Goal: Task Accomplishment & Management: Manage account settings

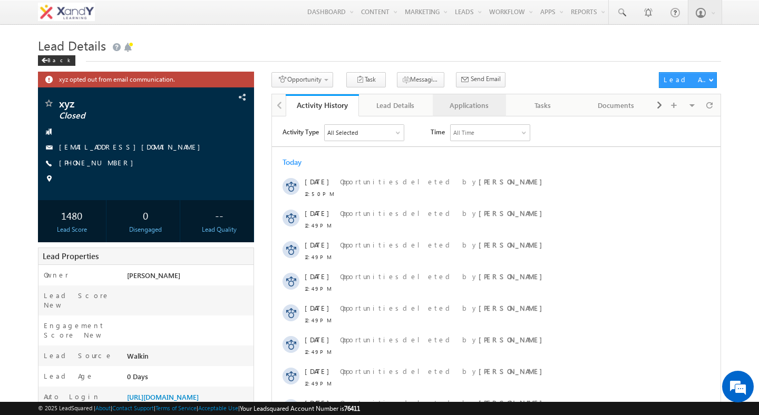
click at [480, 103] on div "Applications" at bounding box center [469, 105] width 56 height 13
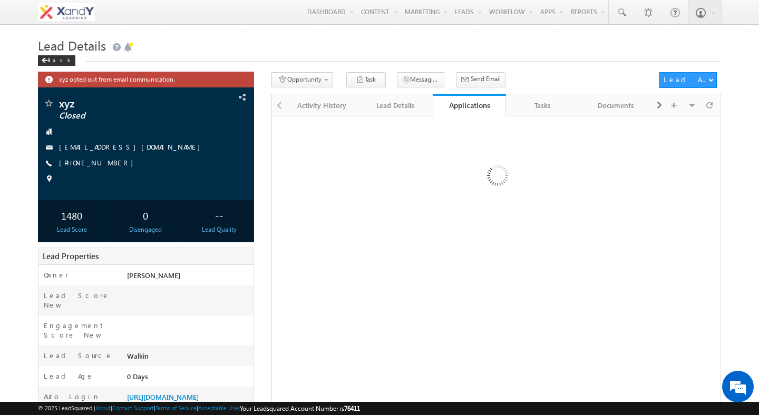
click at [521, 79] on div "Opportunity 1. Lead Follow Up Create Application Task Messaging - WhatsApp Send…" at bounding box center [462, 81] width 382 height 19
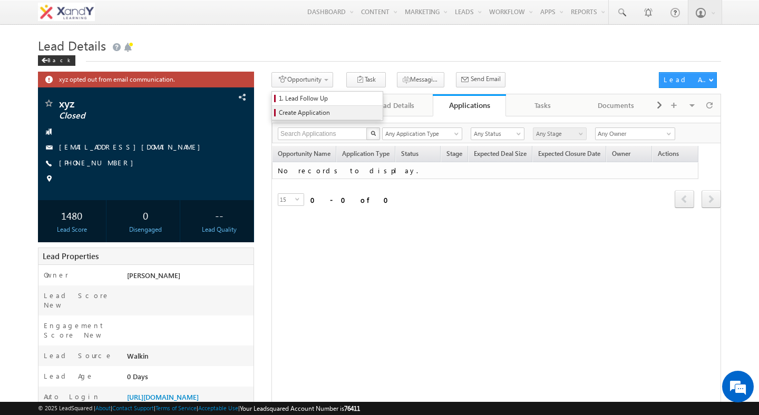
click at [323, 112] on span "Create Application" at bounding box center [329, 112] width 100 height 9
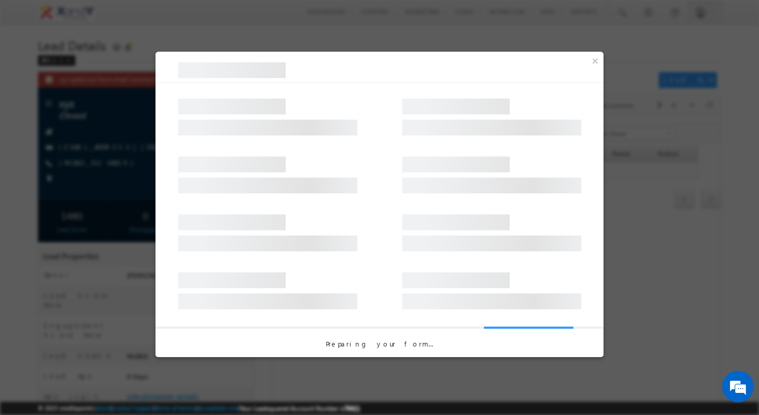
click at [369, 185] on div at bounding box center [379, 170] width 448 height 58
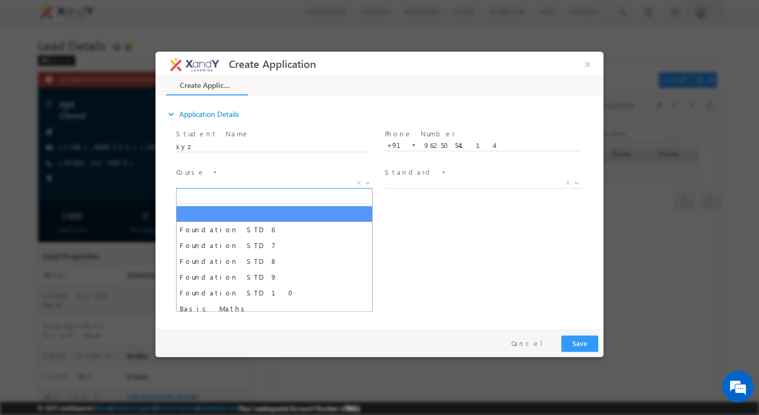
click at [272, 184] on span "X" at bounding box center [274, 183] width 197 height 11
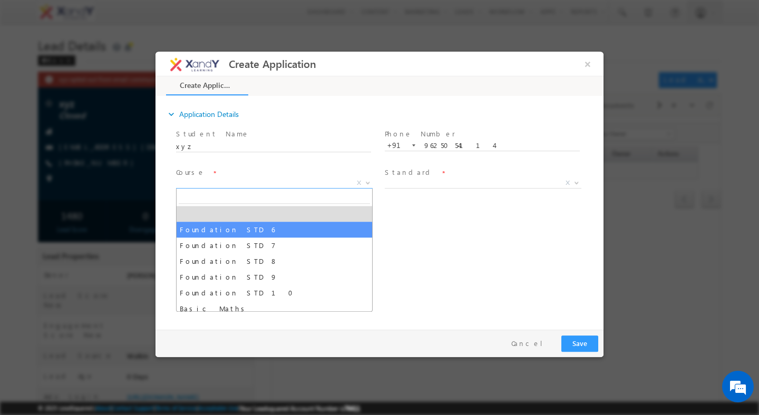
select select "Foundation STD 6"
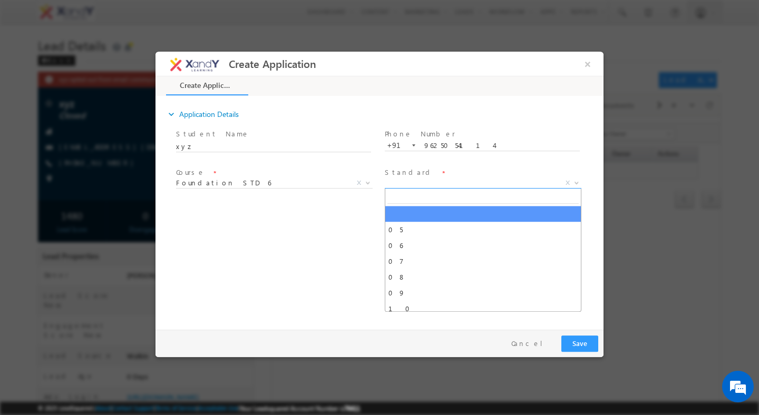
click at [416, 180] on span "X" at bounding box center [483, 183] width 197 height 11
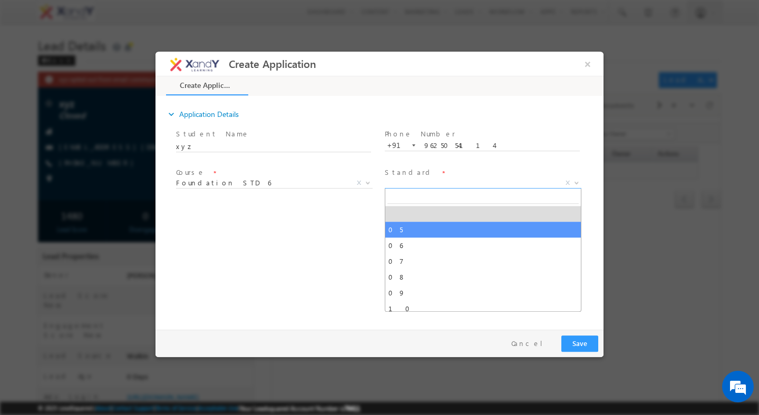
select select "05"
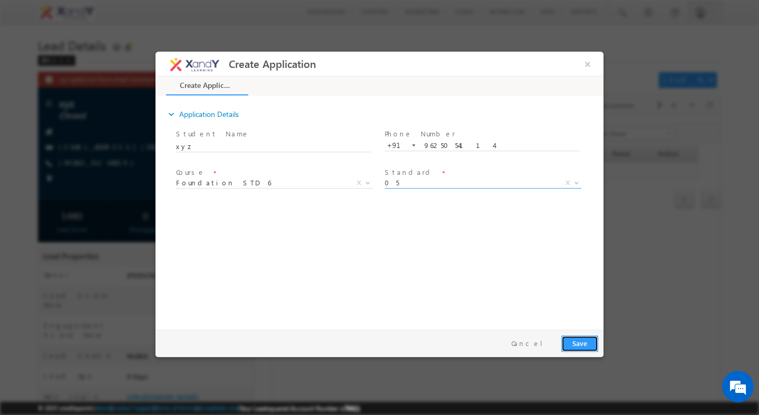
click at [591, 347] on button "Save" at bounding box center [579, 344] width 37 height 16
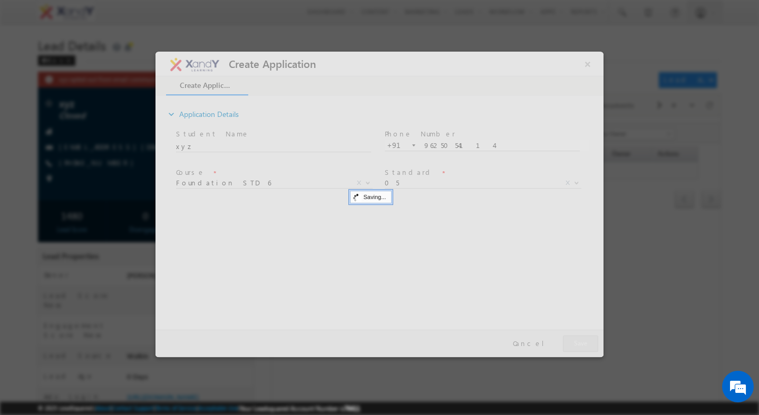
click at [588, 63] on div at bounding box center [379, 205] width 448 height 306
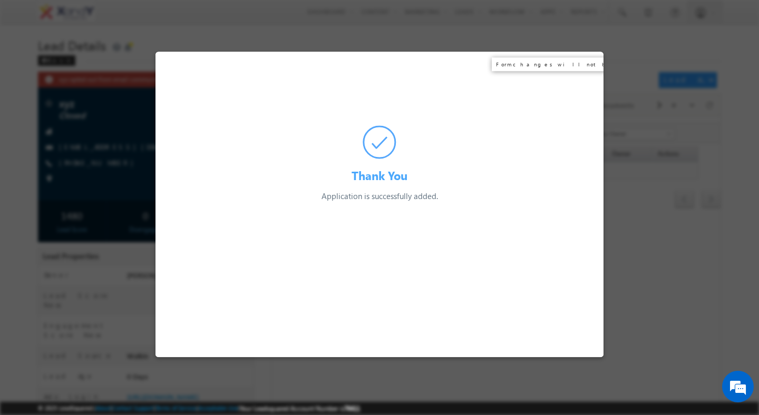
click at [588, 64] on div "Thank You Application is successfully added. Preparing your form..." at bounding box center [379, 127] width 448 height 151
click at [618, 76] on div at bounding box center [379, 207] width 759 height 415
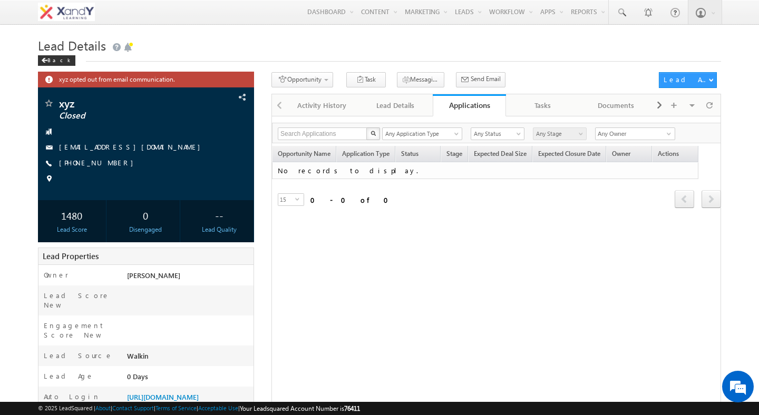
click at [369, 55] on h1 "Lead Details" at bounding box center [379, 44] width 683 height 21
click at [467, 103] on div "Applications" at bounding box center [469, 105] width 58 height 10
click at [526, 83] on div "Opportunity 1. Lead Follow Up Create Application Task Lead Follow Up Task Appli…" at bounding box center [462, 81] width 382 height 19
click at [715, 106] on div at bounding box center [708, 105] width 17 height 18
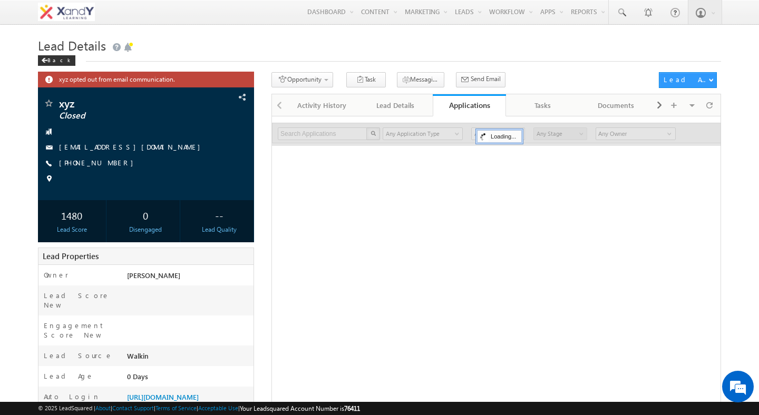
click at [581, 66] on div "Lead Details Back" at bounding box center [379, 53] width 683 height 38
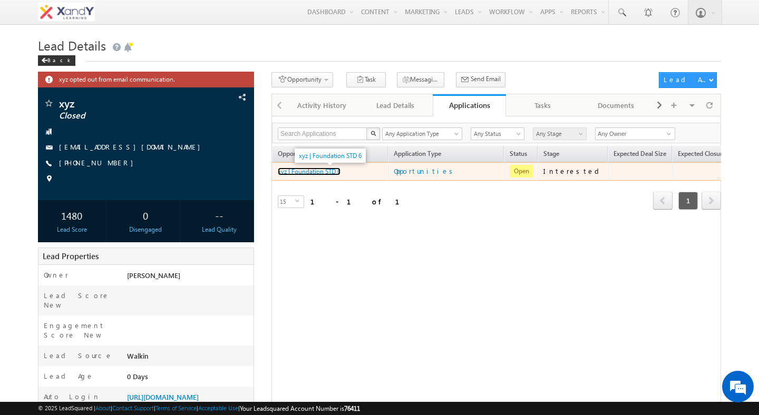
click at [299, 174] on link "xyz | Foundation STD 6" at bounding box center [309, 172] width 63 height 8
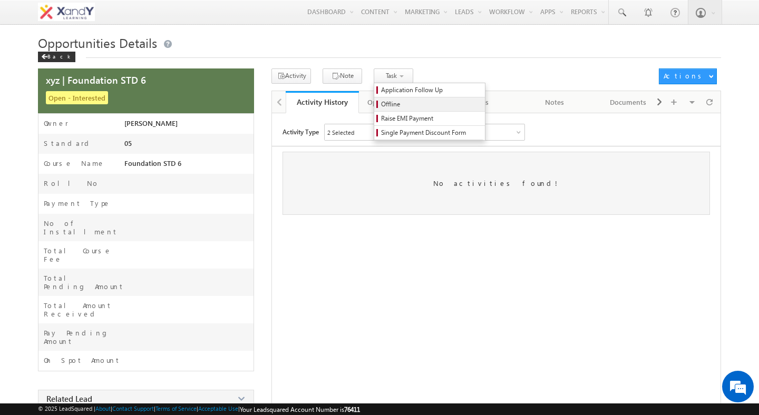
click at [381, 102] on span "Offline" at bounding box center [431, 104] width 100 height 9
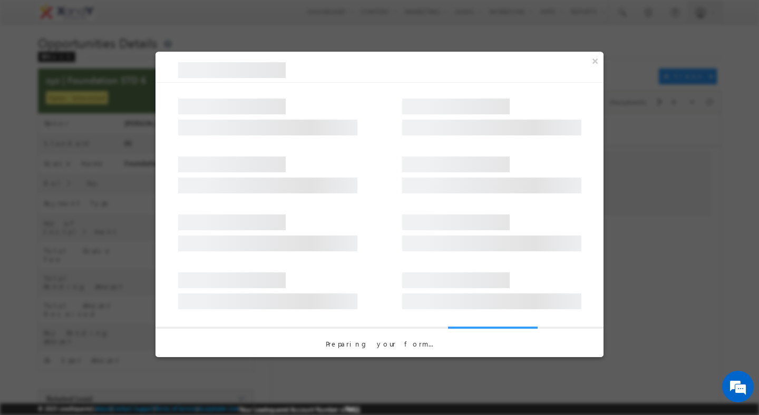
click at [370, 217] on div at bounding box center [379, 228] width 448 height 58
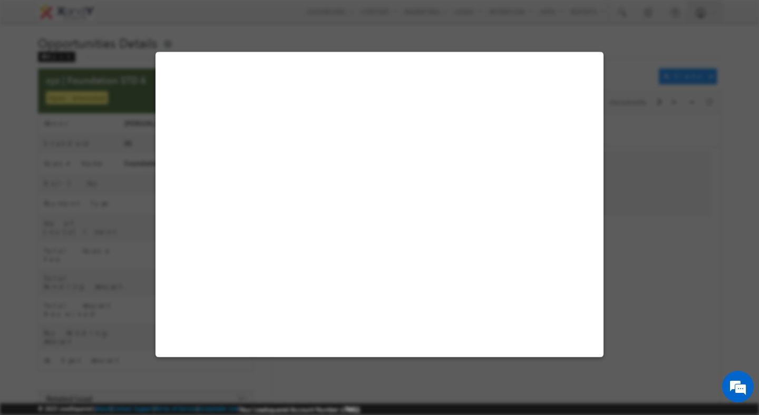
select select "Foundation STD 6"
select select "Interested"
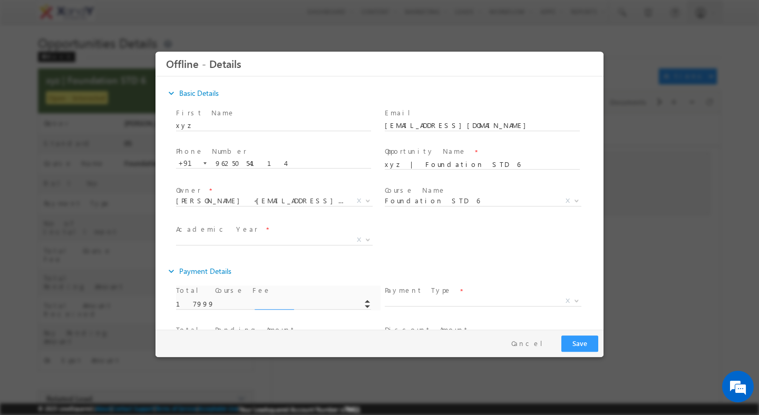
type input "17999.00"
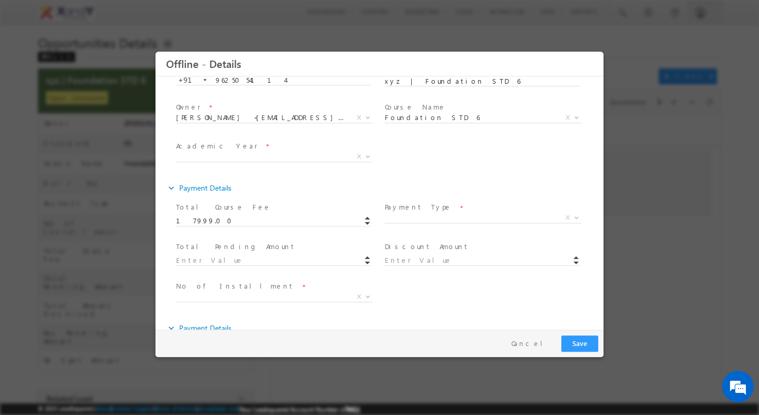
scroll to position [86, 0]
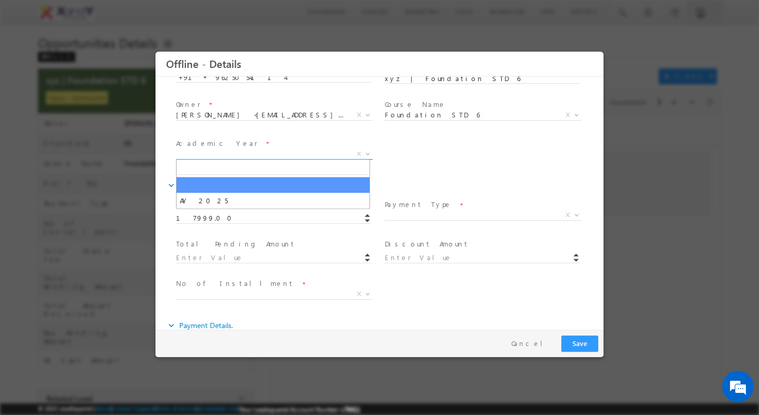
click at [294, 152] on span "X" at bounding box center [274, 154] width 197 height 11
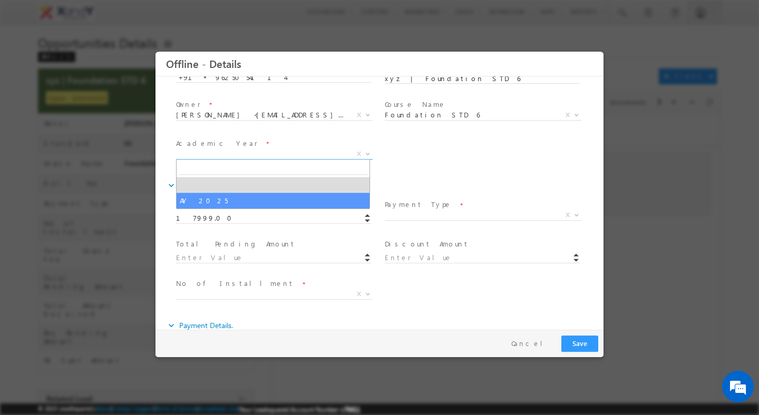
select select "AY 2025"
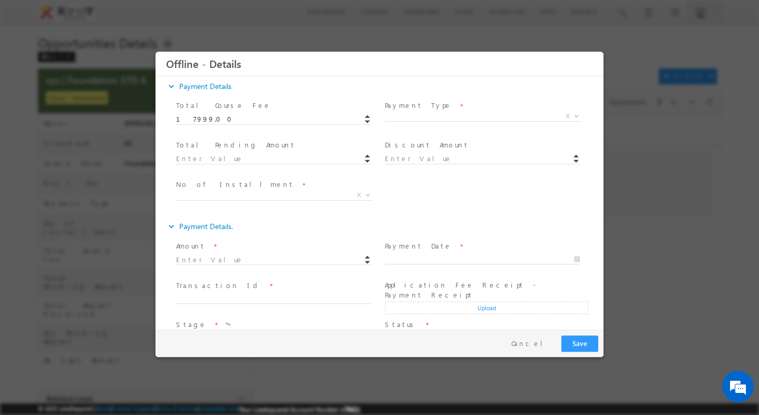
scroll to position [182, 0]
click at [423, 121] on span "X" at bounding box center [483, 119] width 197 height 11
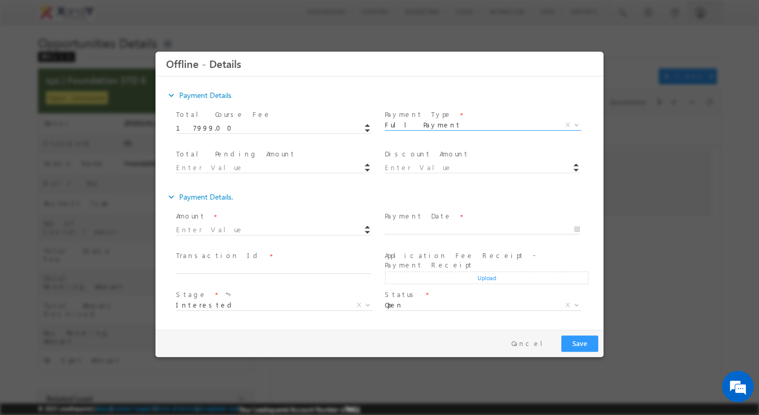
scroll to position [176, 0]
click at [404, 126] on span "Full Payment" at bounding box center [470, 124] width 171 height 9
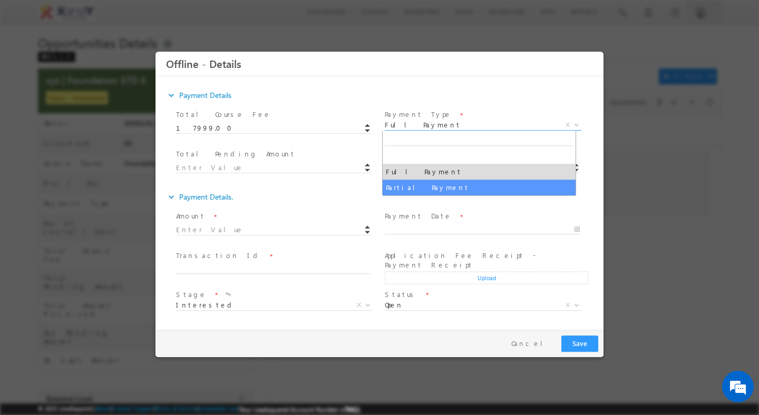
select select "Partial Payment"
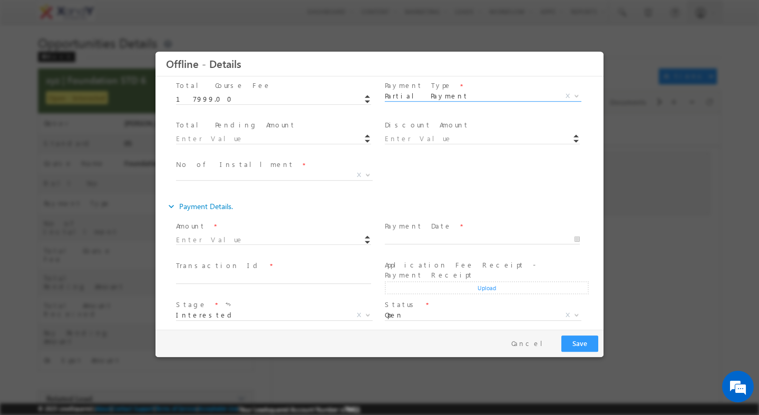
scroll to position [214, 0]
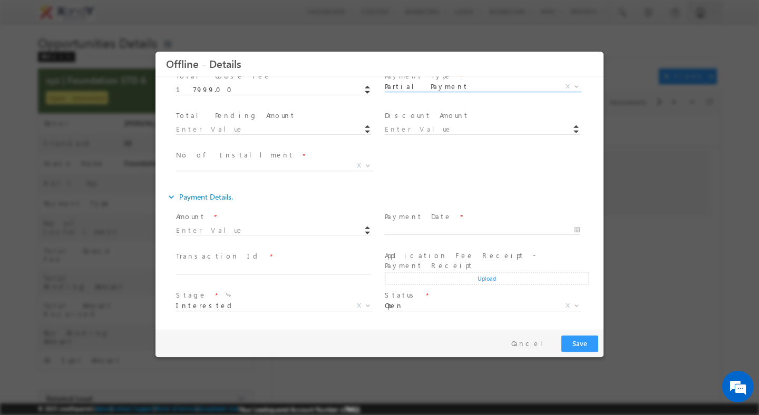
click at [404, 186] on div "Discounted Final Amount * No of Installment * 1 2 3 4 5 6 7 8 X" at bounding box center [388, 167] width 429 height 39
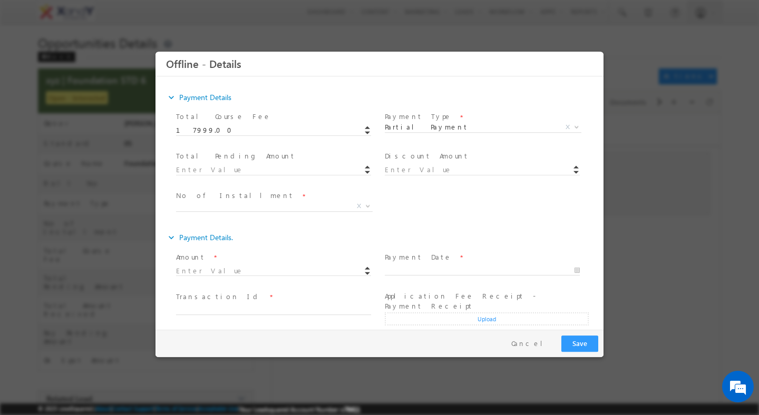
scroll to position [171, 0]
click at [335, 274] on input at bounding box center [273, 274] width 195 height 11
type input "5000"
type input "12999"
type input "5000.00"
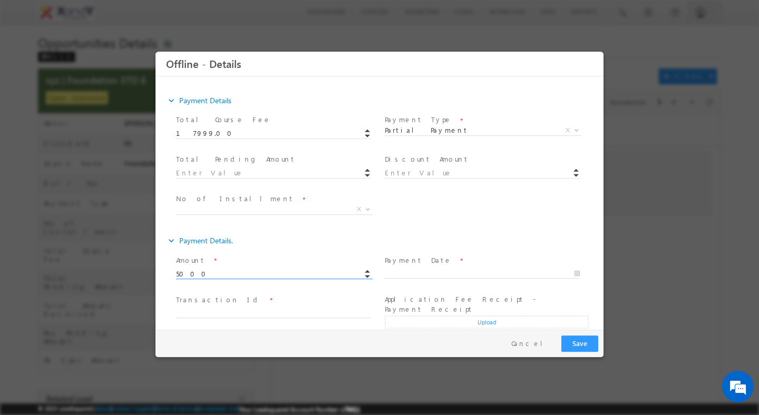
select select "Won"
click at [456, 236] on div "expand_more Payment Details." at bounding box center [384, 240] width 437 height 19
select select "Application Paid & Submitted"
click at [450, 272] on input "11/08/2025 2:13 PM" at bounding box center [482, 273] width 195 height 11
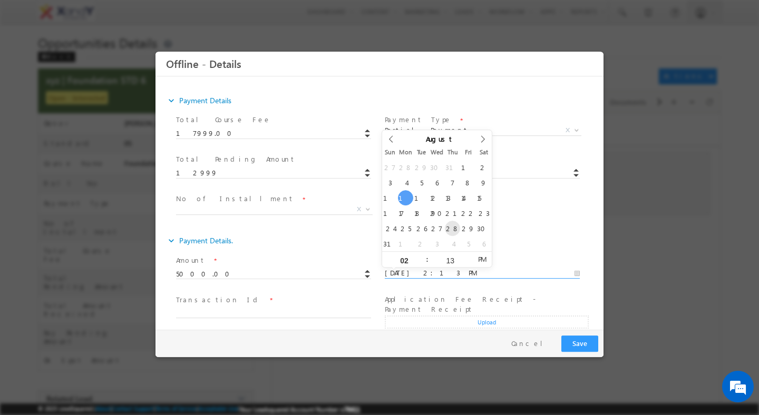
type input "28/08/2025 2:13 PM"
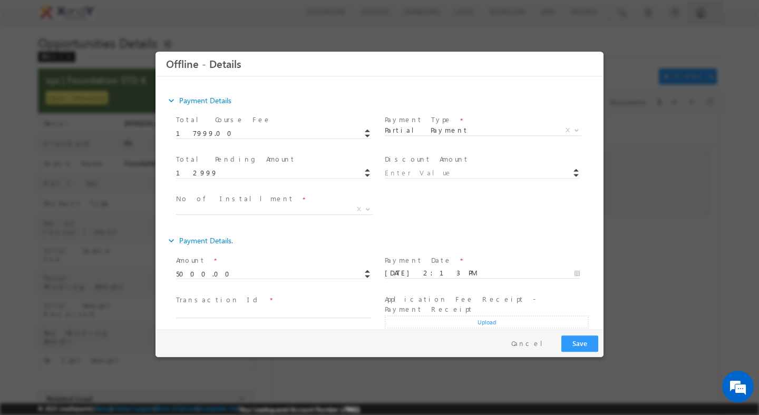
click at [359, 234] on div "expand_more Payment Details." at bounding box center [384, 240] width 437 height 19
click at [326, 212] on span "X" at bounding box center [274, 209] width 197 height 11
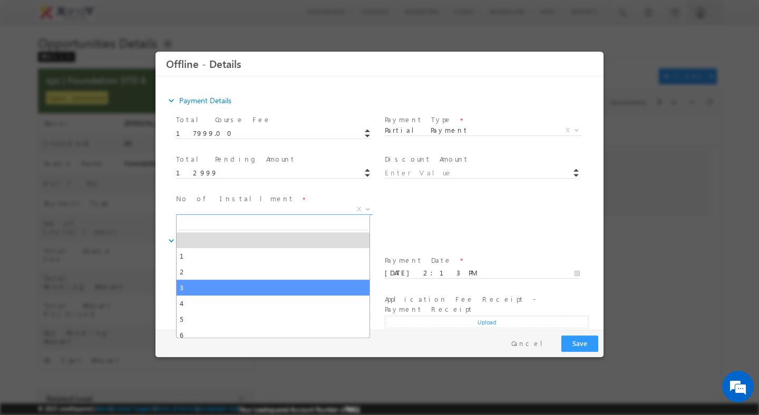
select select "3"
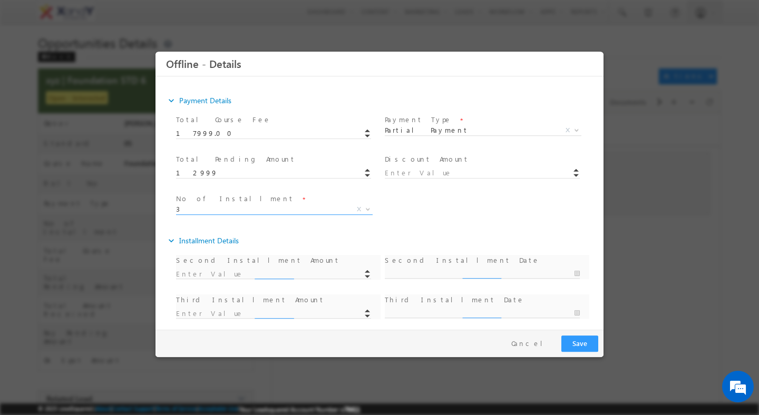
type input "6499"
type input "28/10/2025 7:43 PM"
type input "6500"
type input "28/12/2025 7:43 PM"
type input "6499.00"
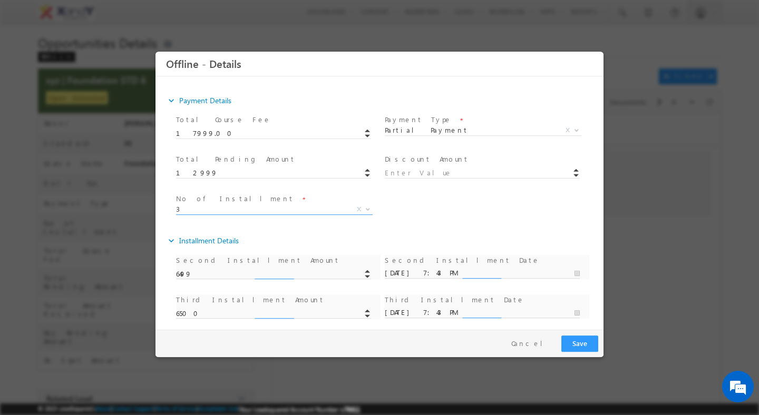
type input "6500.00"
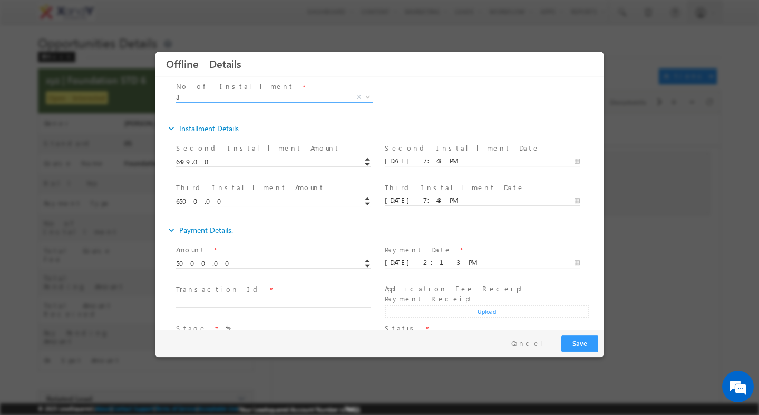
scroll to position [316, 0]
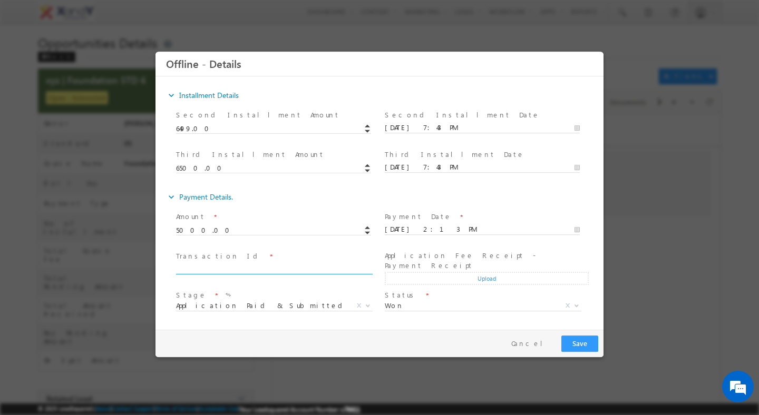
click at [267, 267] on input "text" at bounding box center [273, 269] width 195 height 11
type input "qwe"
click at [580, 342] on button "Save" at bounding box center [579, 344] width 37 height 16
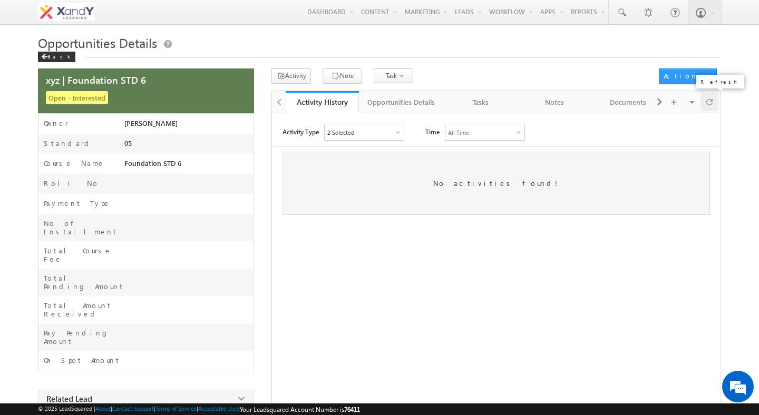
click at [708, 107] on span at bounding box center [709, 102] width 6 height 18
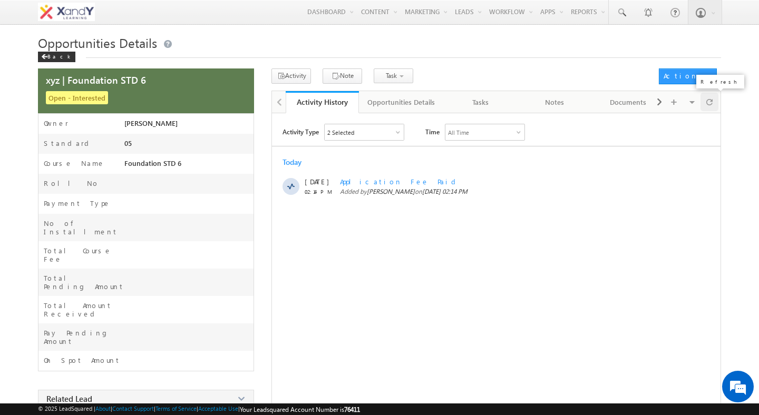
click at [708, 107] on span at bounding box center [709, 102] width 6 height 18
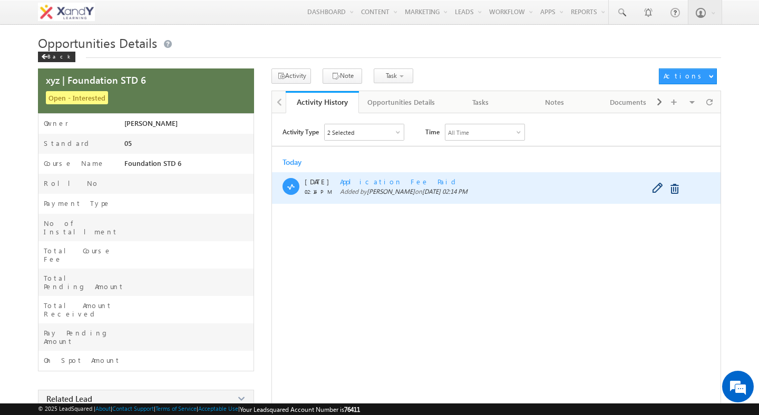
click at [372, 179] on span "Application Fee Paid" at bounding box center [400, 181] width 120 height 9
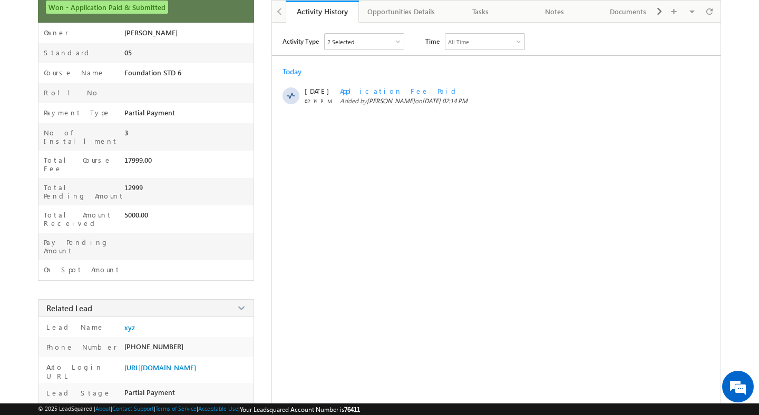
scroll to position [182, 0]
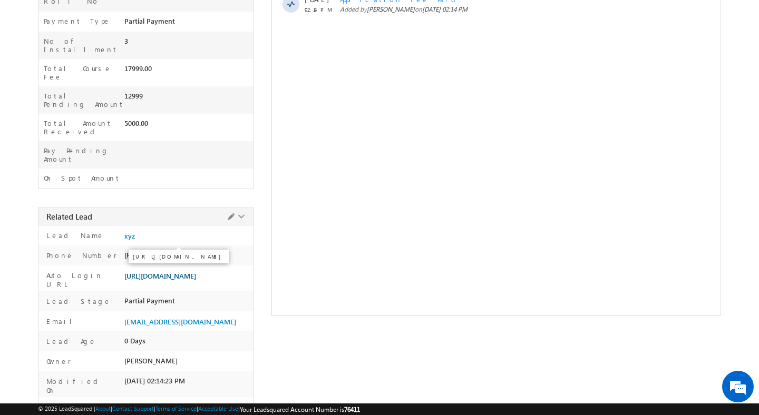
click at [148, 272] on span "[URL][DOMAIN_NAME]" at bounding box center [160, 276] width 72 height 8
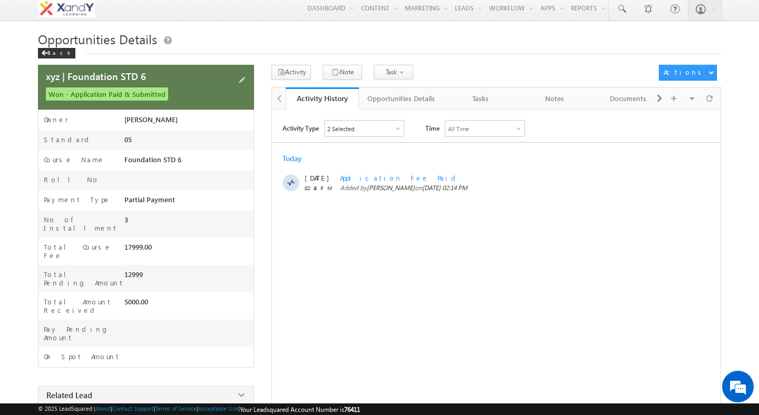
scroll to position [0, 0]
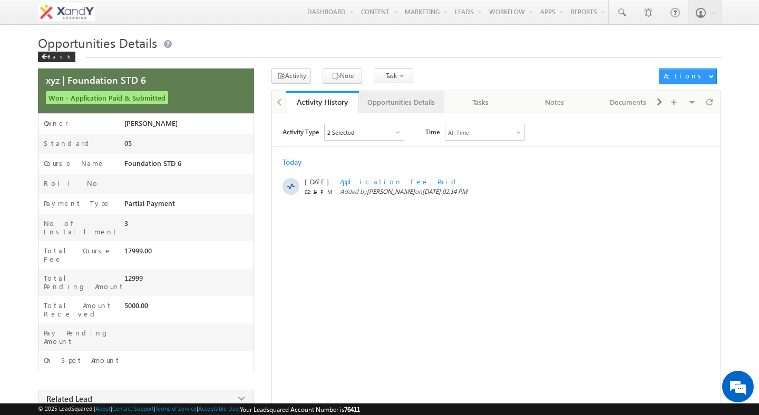
click at [390, 102] on div "Opportunities Details" at bounding box center [400, 102] width 67 height 13
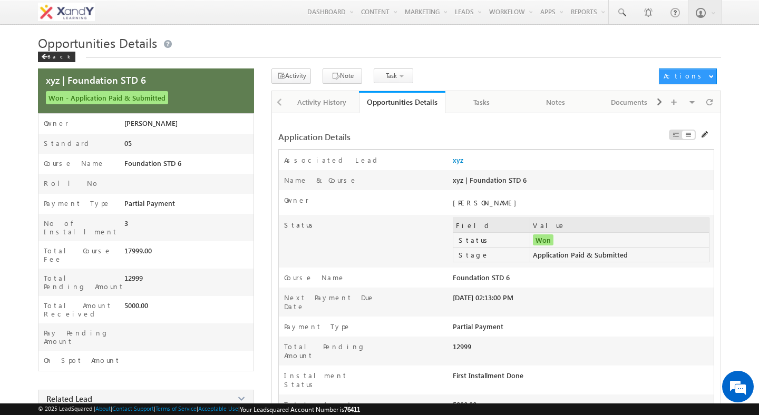
click at [309, 141] on div "Application Details" at bounding box center [421, 136] width 287 height 11
drag, startPoint x: 309, startPoint y: 141, endPoint x: 335, endPoint y: 141, distance: 25.3
click at [333, 141] on div "Application Details" at bounding box center [421, 136] width 287 height 11
click at [335, 141] on div "Application Details" at bounding box center [421, 136] width 287 height 11
drag, startPoint x: 335, startPoint y: 141, endPoint x: 318, endPoint y: 141, distance: 16.3
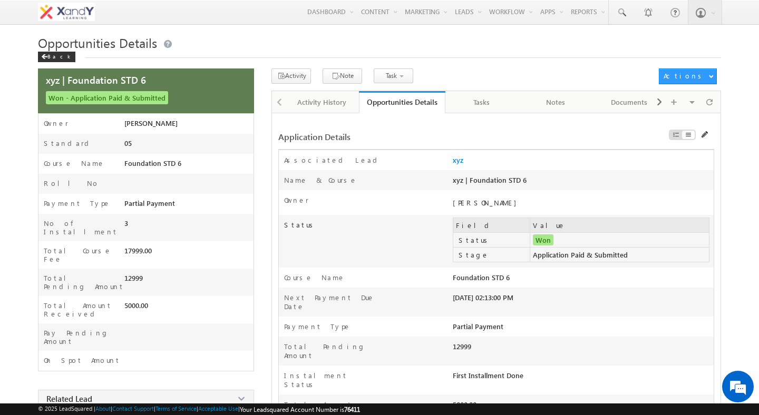
click at [327, 141] on div "Application Details" at bounding box center [421, 136] width 287 height 11
click at [318, 141] on div "Application Details" at bounding box center [421, 136] width 287 height 11
drag, startPoint x: 318, startPoint y: 141, endPoint x: 346, endPoint y: 141, distance: 27.4
click at [319, 141] on div "Application Details" at bounding box center [421, 136] width 287 height 11
click at [346, 141] on div "Application Details" at bounding box center [421, 136] width 287 height 11
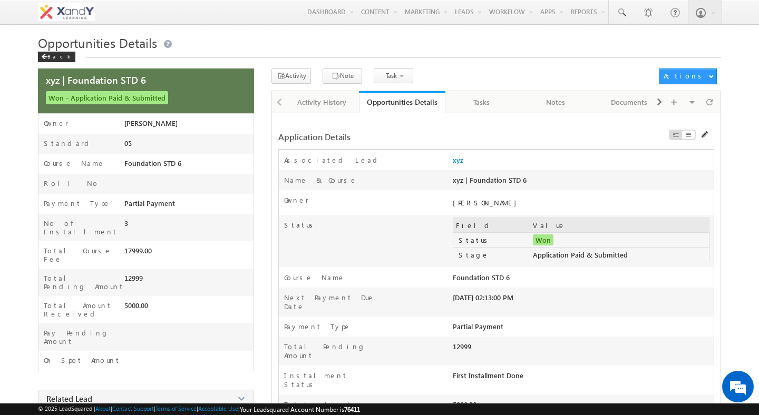
drag, startPoint x: 346, startPoint y: 141, endPoint x: 315, endPoint y: 141, distance: 31.1
click at [315, 141] on div "Application Details" at bounding box center [421, 136] width 287 height 11
drag, startPoint x: 315, startPoint y: 141, endPoint x: 332, endPoint y: 141, distance: 17.4
click at [320, 141] on div "Application Details" at bounding box center [421, 136] width 287 height 11
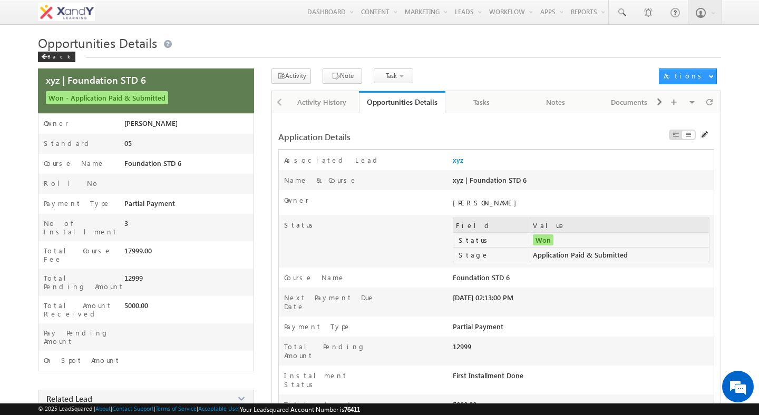
click at [332, 141] on div "Application Details" at bounding box center [421, 136] width 287 height 11
click at [319, 139] on div "Application Details" at bounding box center [421, 136] width 287 height 11
click at [330, 139] on div "Application Details" at bounding box center [421, 136] width 287 height 11
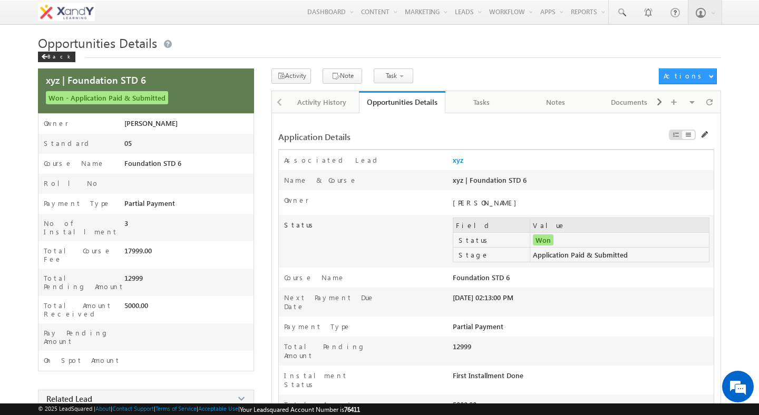
click at [330, 139] on div "Application Details" at bounding box center [421, 136] width 287 height 11
drag, startPoint x: 330, startPoint y: 139, endPoint x: 302, endPoint y: 139, distance: 27.9
click at [303, 139] on div "Application Details" at bounding box center [421, 136] width 287 height 11
drag, startPoint x: 302, startPoint y: 139, endPoint x: 356, endPoint y: 145, distance: 54.1
click at [356, 145] on div "Application Details" at bounding box center [496, 137] width 436 height 25
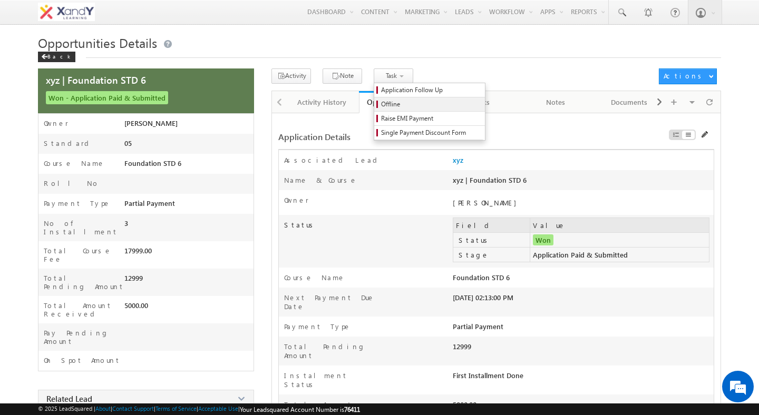
click at [387, 105] on span "Offline" at bounding box center [431, 104] width 100 height 9
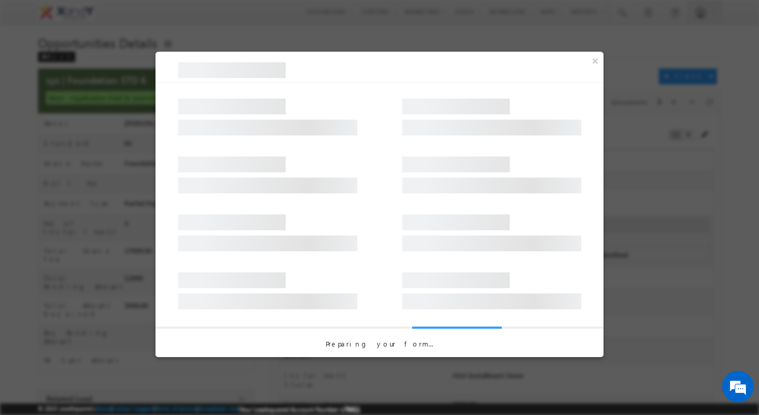
click at [388, 163] on div at bounding box center [379, 170] width 448 height 58
click at [386, 195] on div at bounding box center [379, 170] width 448 height 58
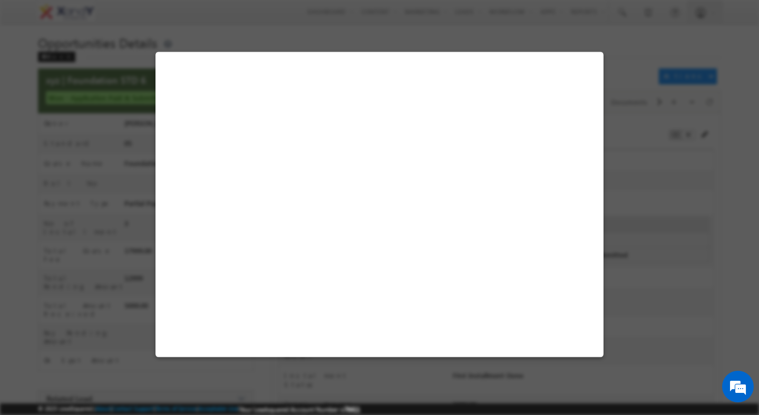
select select "Foundation STD 6"
select select "AY 2025"
select select "Partial Payment"
select select "3"
select select "Application Paid & Submitted"
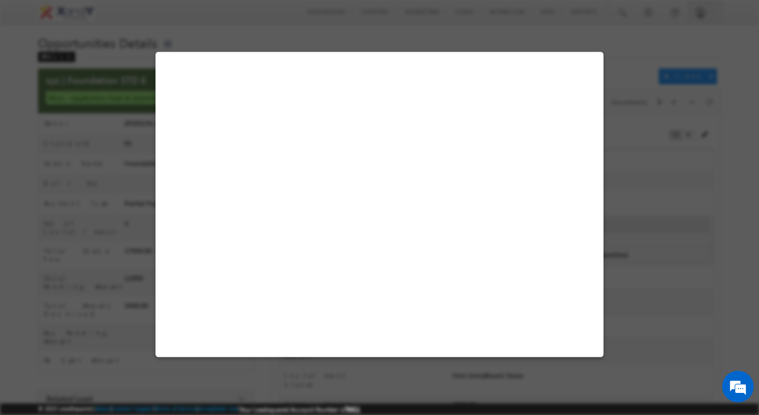
select select "Won"
type input "17999.00"
click at [594, 60] on span at bounding box center [569, 58] width 63 height 15
click at [540, 342] on button "Cancel" at bounding box center [566, 339] width 55 height 15
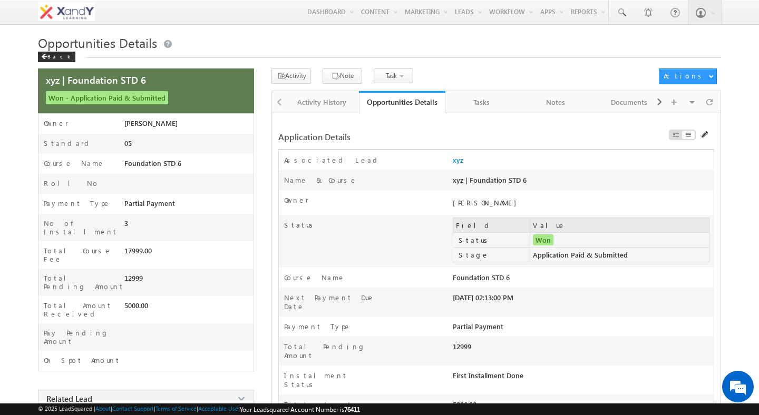
click at [501, 134] on div "Application Details" at bounding box center [421, 136] width 287 height 11
drag, startPoint x: 671, startPoint y: 91, endPoint x: 201, endPoint y: 0, distance: 478.6
click at [0, 0] on div "Menu Shweta Singh swatz zz.aq ua+3@ gmail .com X&Y learn" at bounding box center [379, 12] width 759 height 25
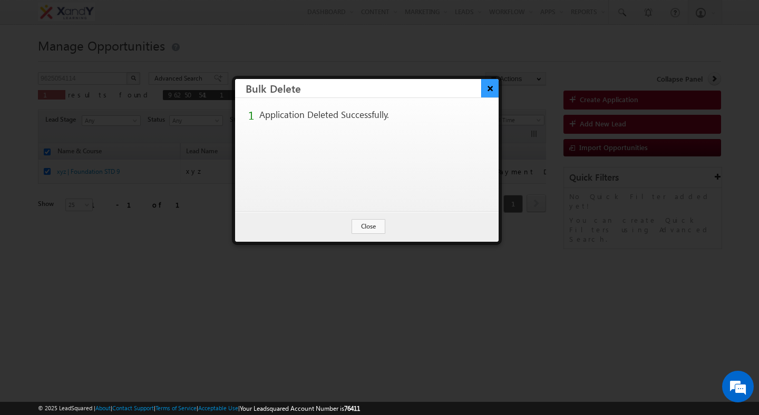
click at [487, 90] on button "×" at bounding box center [489, 88] width 17 height 18
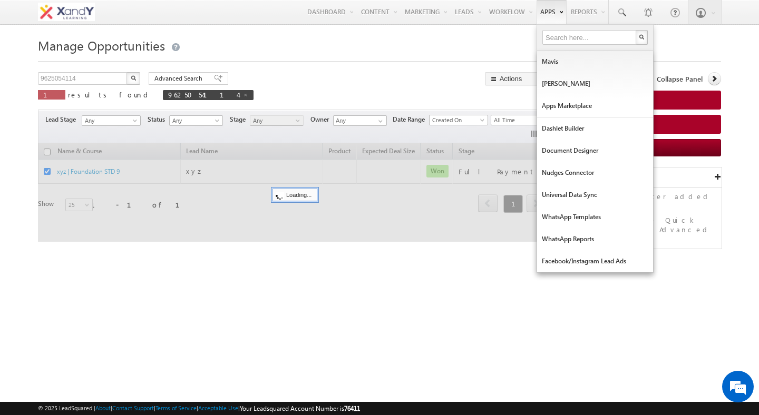
checkbox input "false"
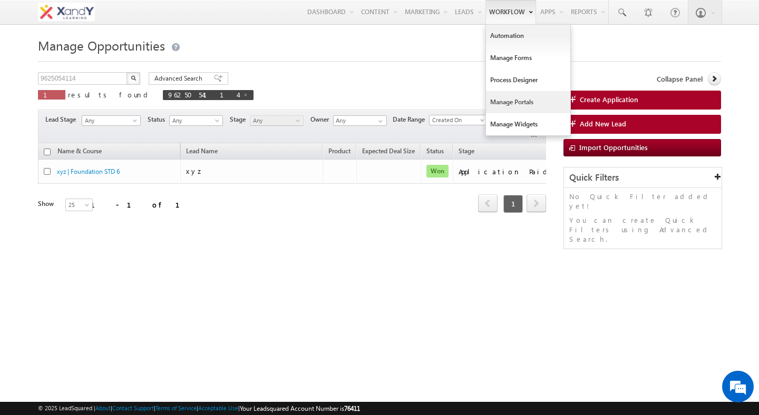
click at [505, 105] on link "Manage Portals" at bounding box center [528, 102] width 84 height 22
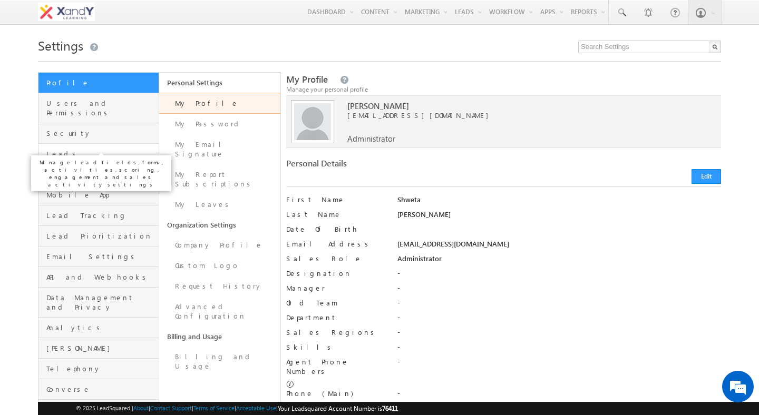
click at [62, 149] on span "Leads" at bounding box center [101, 153] width 110 height 9
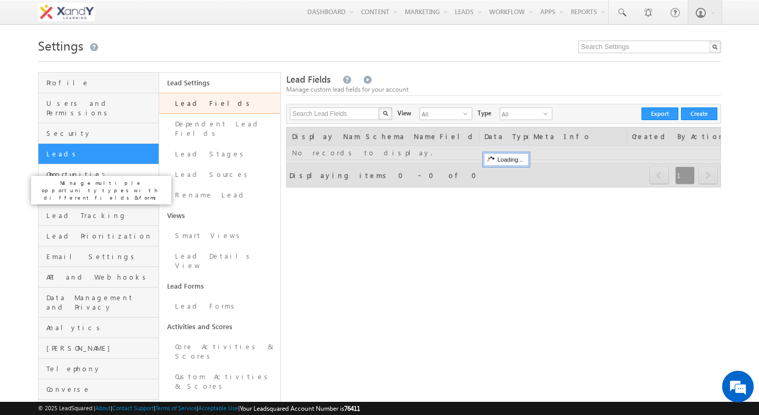
click at [80, 170] on span "Opportunities" at bounding box center [101, 174] width 110 height 9
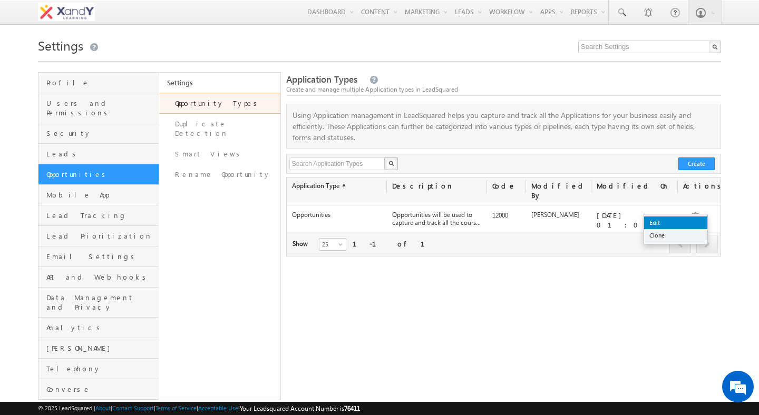
click at [688, 222] on link "Edit" at bounding box center [675, 223] width 63 height 13
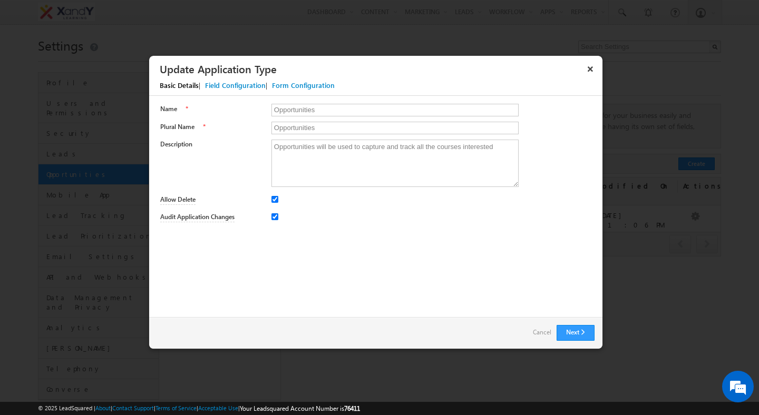
click at [239, 85] on div "Field Configuration" at bounding box center [235, 85] width 61 height 9
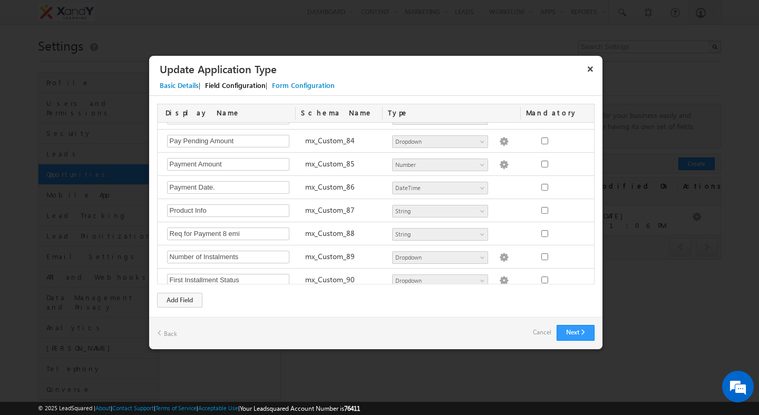
scroll to position [2040, 0]
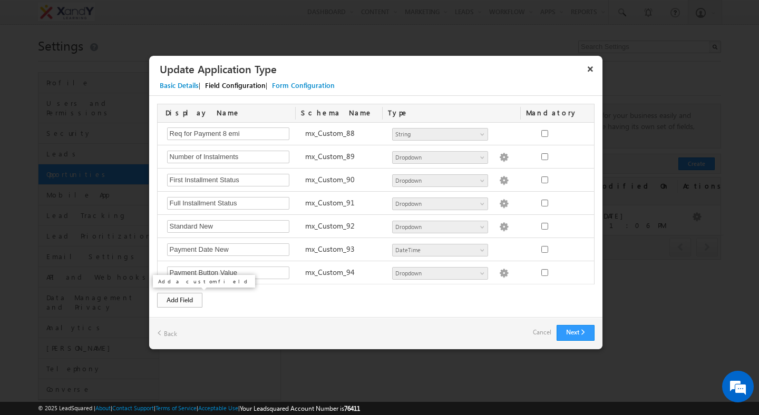
click at [194, 302] on div "Add Field" at bounding box center [179, 300] width 45 height 15
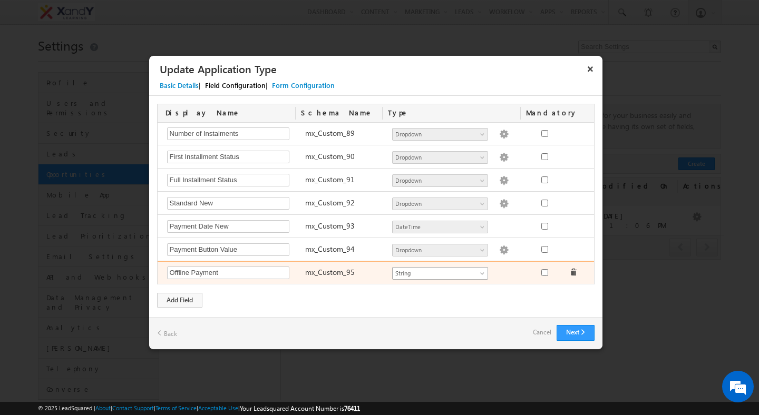
type input "Offline Payment"
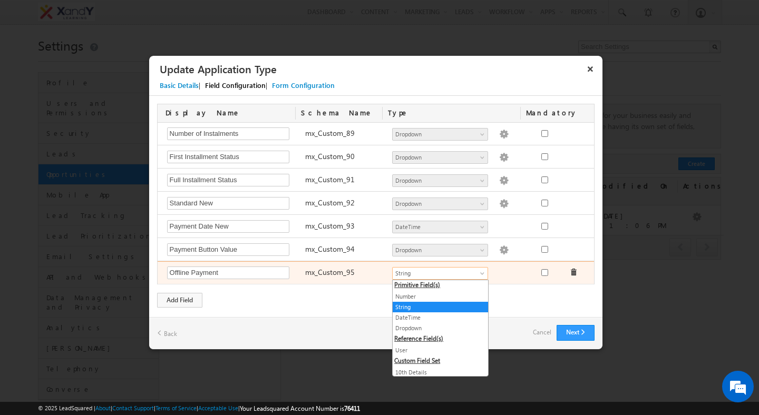
click at [398, 268] on link "String" at bounding box center [440, 273] width 96 height 13
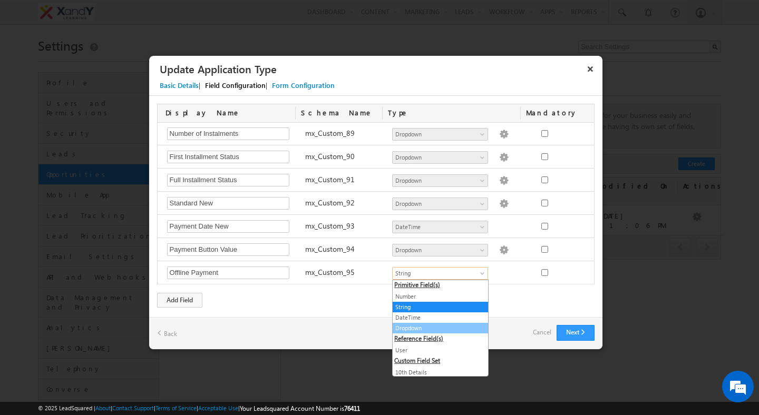
click at [410, 323] on link "Dropdown" at bounding box center [439, 327] width 95 height 9
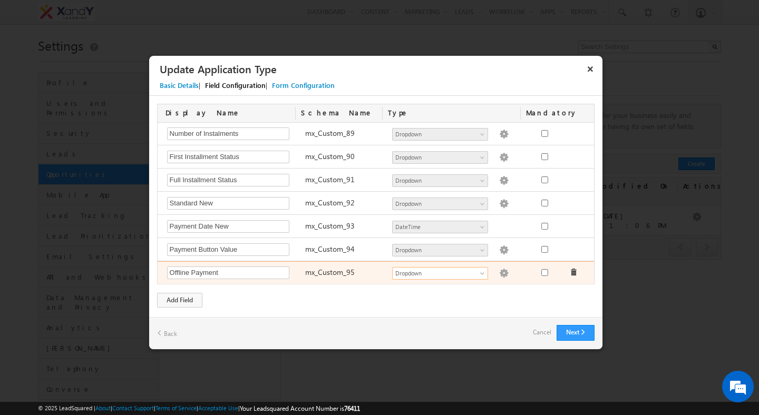
click at [499, 273] on img at bounding box center [503, 273] width 9 height 9
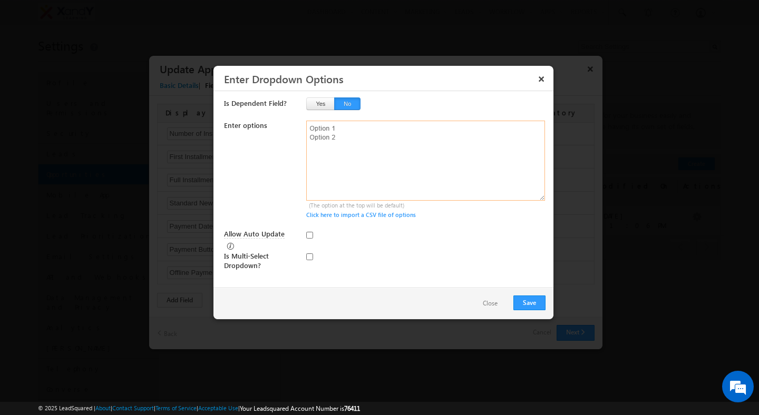
click at [409, 187] on textarea at bounding box center [425, 161] width 239 height 80
type textarea "Yes"
click at [532, 305] on button "Save" at bounding box center [529, 303] width 32 height 15
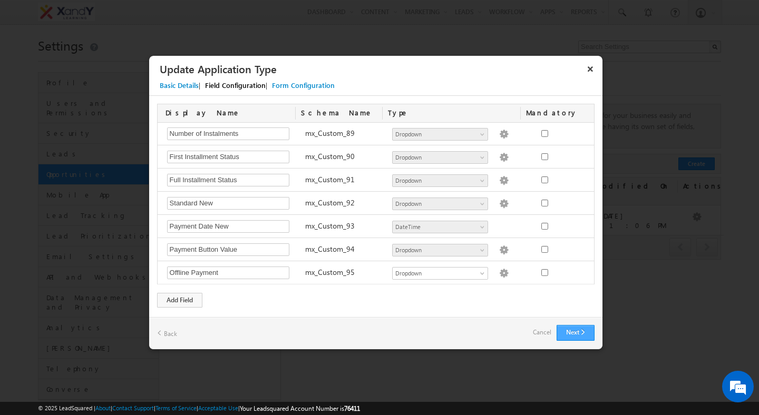
click at [568, 329] on button "Next" at bounding box center [575, 333] width 38 height 16
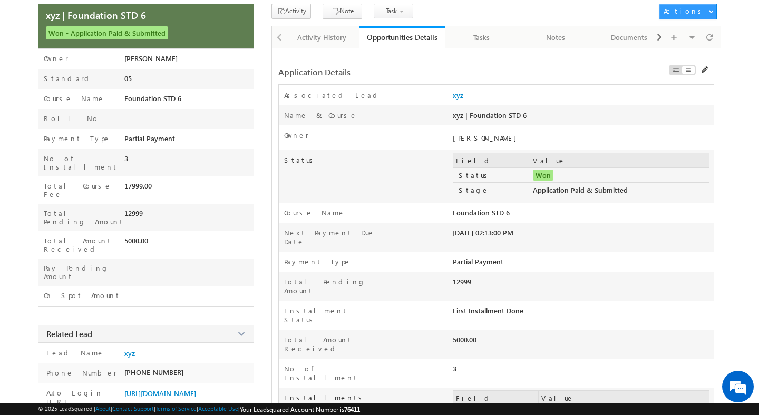
scroll to position [83, 0]
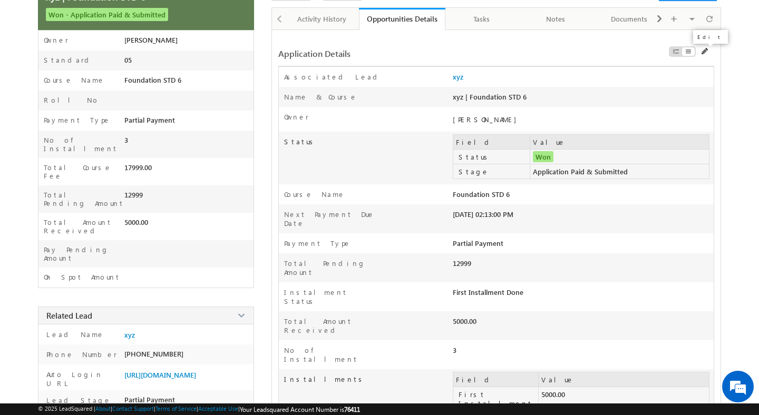
click at [706, 50] on span at bounding box center [704, 51] width 7 height 7
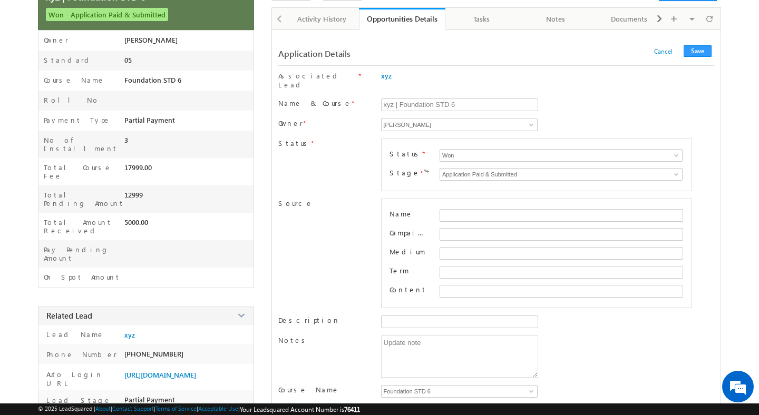
scroll to position [1394, 0]
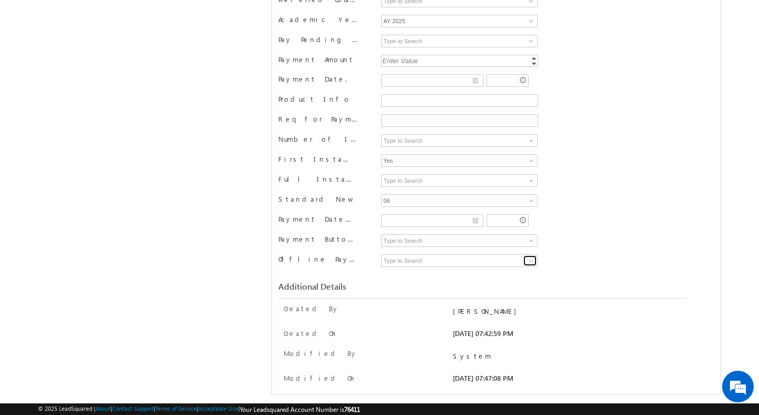
click at [529, 257] on span at bounding box center [531, 261] width 8 height 8
click at [486, 268] on link "Yes" at bounding box center [459, 273] width 156 height 12
type input "Yes"
click at [333, 222] on div "Payment Date New" at bounding box center [347, 223] width 138 height 18
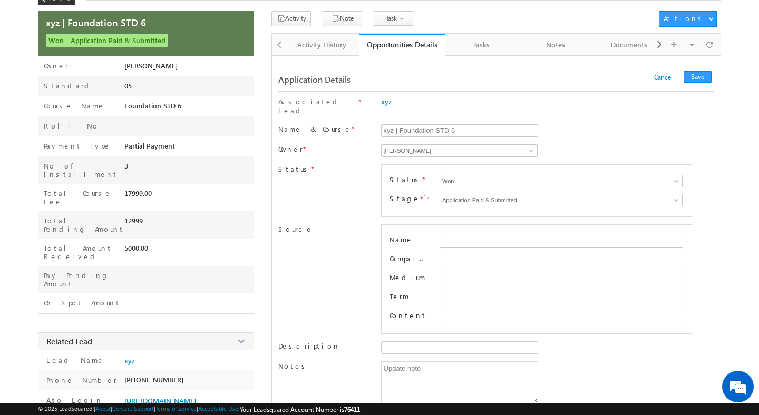
scroll to position [0, 0]
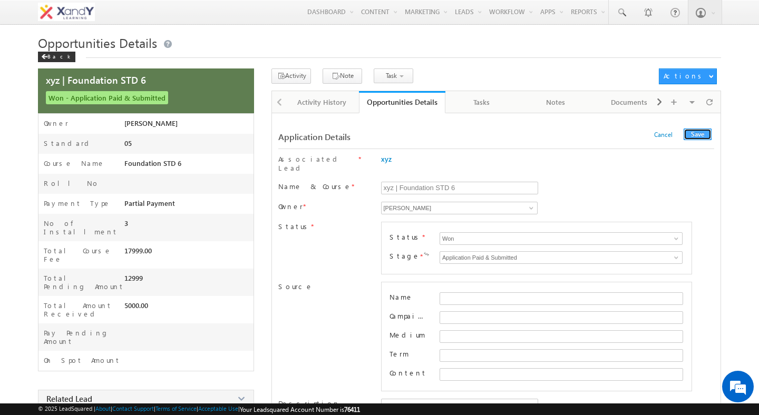
click at [691, 136] on button "Save" at bounding box center [697, 135] width 28 height 12
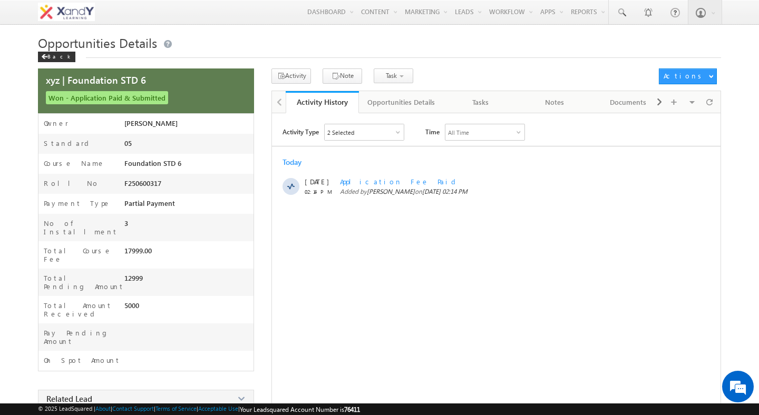
click at [335, 235] on div "Activity Type 2 Selected Select All Other Activities 51 Owner Changed Status Ch…" at bounding box center [496, 308] width 448 height 369
drag, startPoint x: 41, startPoint y: 325, endPoint x: 105, endPoint y: 325, distance: 64.8
click at [105, 356] on div "On Spot Amount" at bounding box center [81, 363] width 86 height 15
drag, startPoint x: 106, startPoint y: 325, endPoint x: 94, endPoint y: 325, distance: 11.6
click at [94, 356] on div "On Spot Amount" at bounding box center [81, 363] width 86 height 15
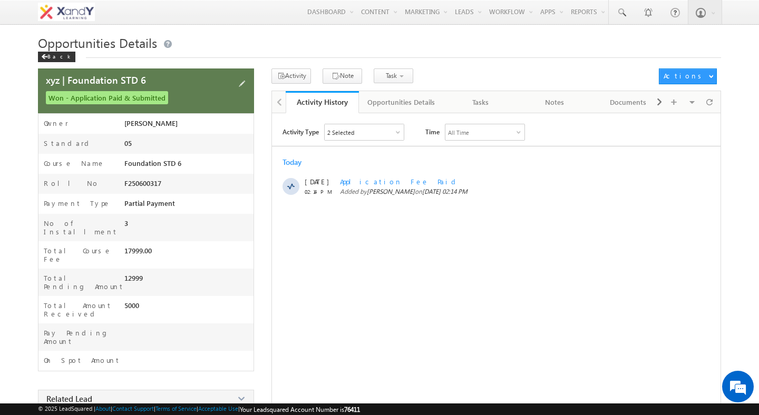
click at [107, 356] on div "On Spot Amount" at bounding box center [81, 363] width 86 height 15
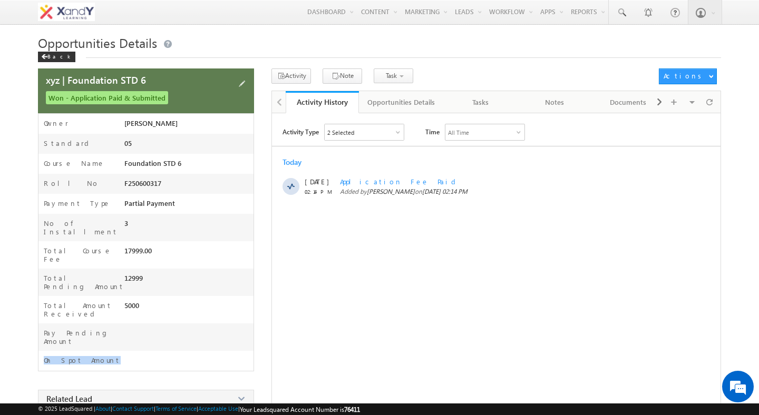
click at [107, 356] on div "On Spot Amount" at bounding box center [81, 363] width 86 height 15
click at [265, 316] on div "xyz | Foundation STD 6 Won - Application Paid & Submitted" at bounding box center [379, 346] width 683 height 556
click at [95, 356] on div "On Spot Amount" at bounding box center [81, 363] width 86 height 15
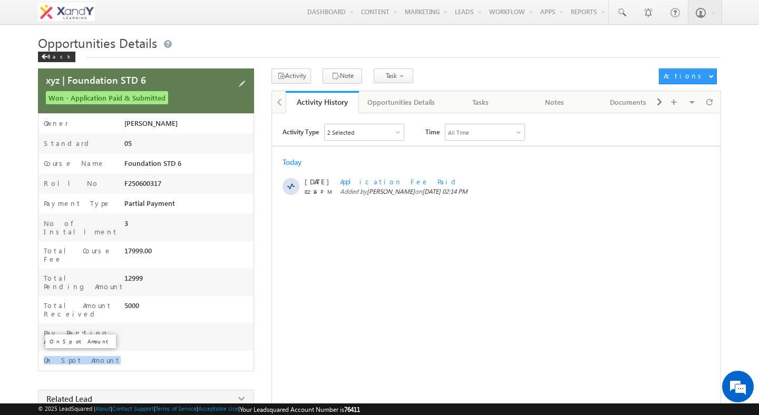
drag, startPoint x: 95, startPoint y: 325, endPoint x: 74, endPoint y: 325, distance: 20.5
click at [75, 356] on div "On Spot Amount" at bounding box center [81, 363] width 86 height 15
click at [82, 356] on label "On Spot Amount" at bounding box center [82, 360] width 77 height 8
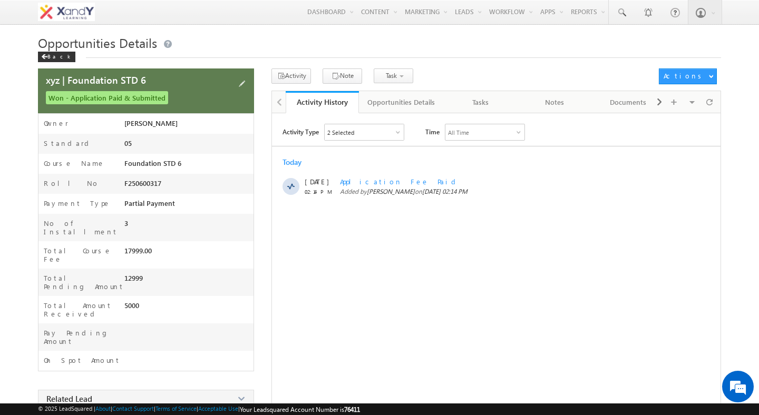
click at [116, 356] on div "On Spot Amount" at bounding box center [81, 363] width 86 height 15
click at [360, 410] on span "76411" at bounding box center [352, 410] width 16 height 8
copy span "76411"
click at [398, 106] on div "Opportunities Details" at bounding box center [400, 102] width 67 height 13
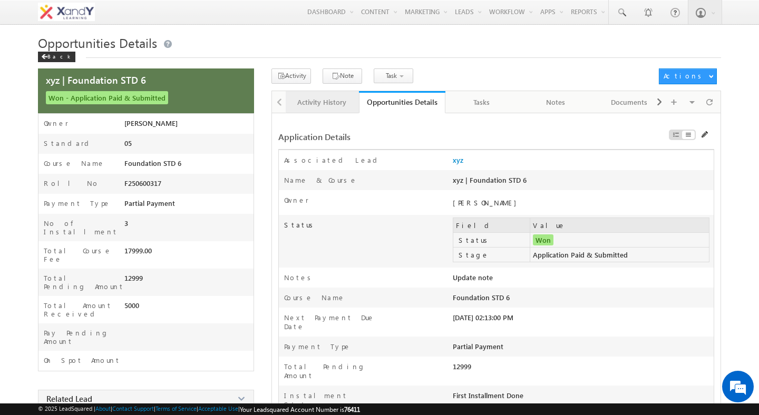
click at [346, 109] on link "Activity History" at bounding box center [323, 102] width 74 height 22
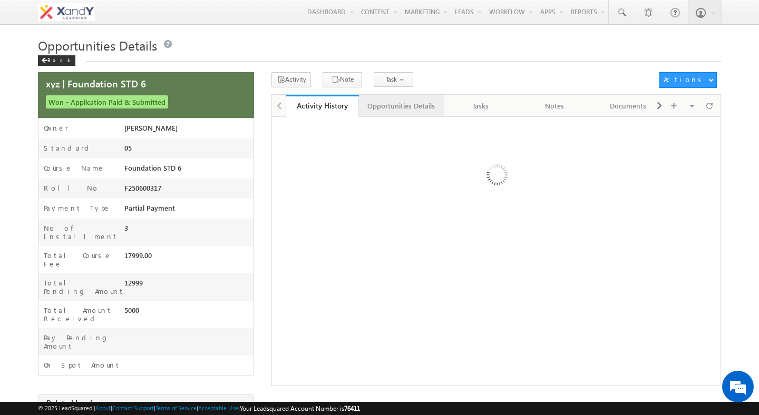
click at [376, 110] on div "Opportunities Details" at bounding box center [400, 106] width 67 height 13
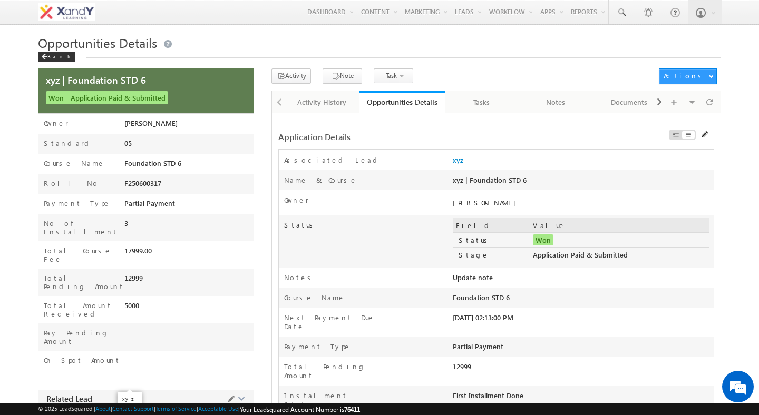
click at [129, 414] on span "xyz" at bounding box center [129, 418] width 11 height 8
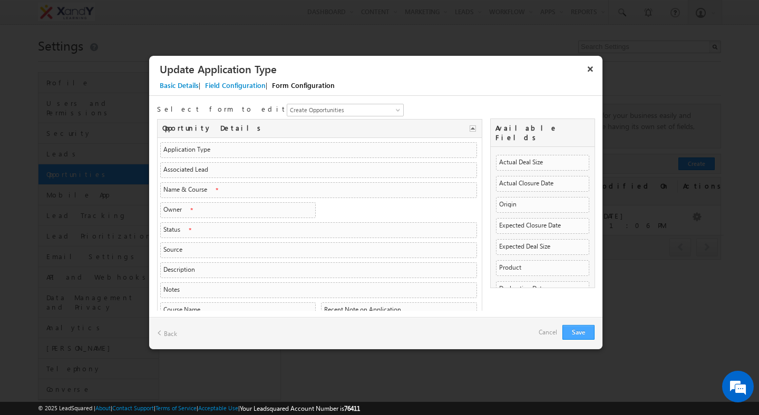
click at [568, 331] on button "Save" at bounding box center [578, 332] width 32 height 15
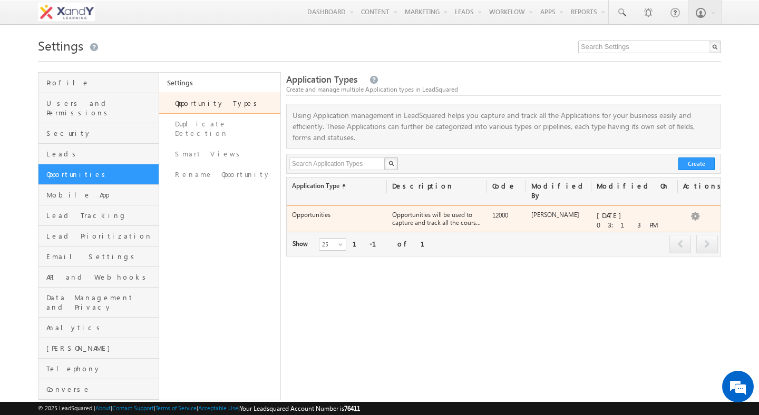
click at [495, 210] on div "12000" at bounding box center [506, 217] width 39 height 15
copy div "12000"
click at [305, 212] on label "Opportunities" at bounding box center [311, 215] width 38 height 8
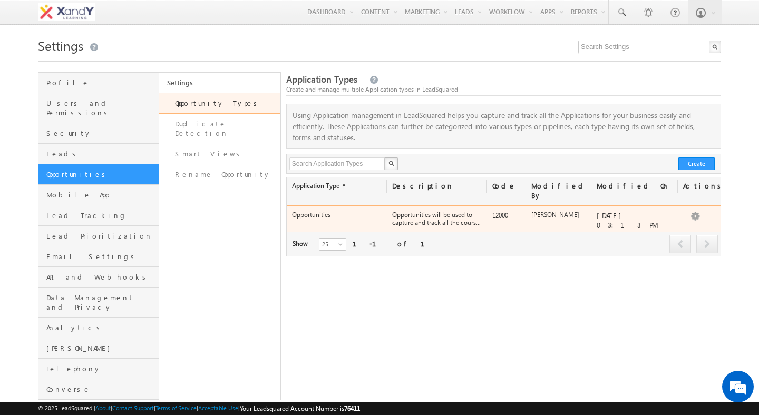
copy label "Opportunities"
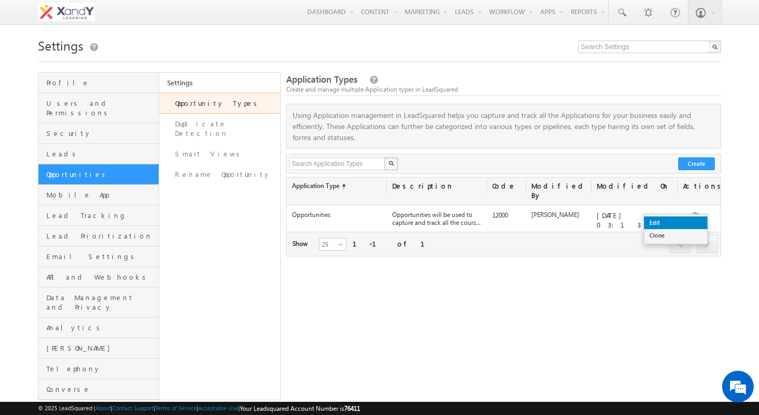
click at [684, 221] on link "Edit" at bounding box center [675, 223] width 63 height 13
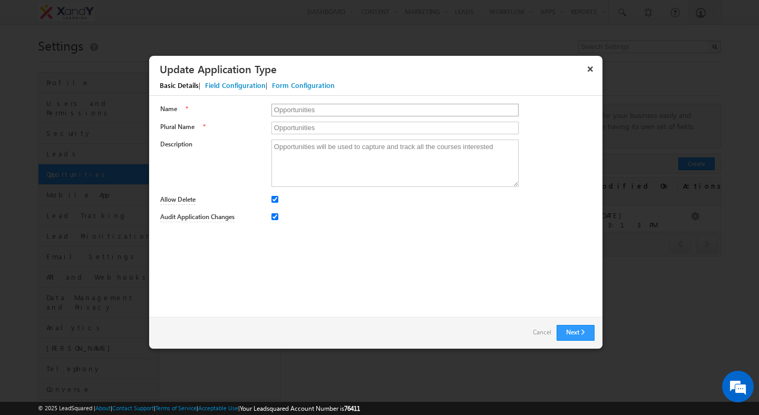
click at [309, 113] on input "Opportunities" at bounding box center [395, 110] width 248 height 13
click at [586, 72] on button "×" at bounding box center [590, 69] width 17 height 18
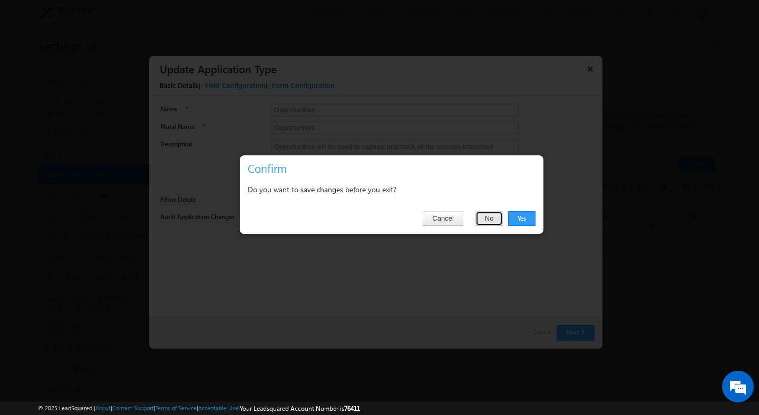
click at [488, 222] on button "No" at bounding box center [489, 218] width 28 height 15
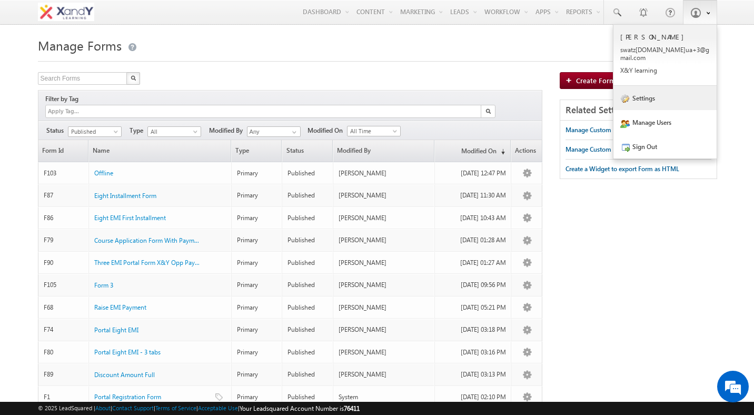
click at [676, 91] on link "Settings" at bounding box center [665, 98] width 103 height 24
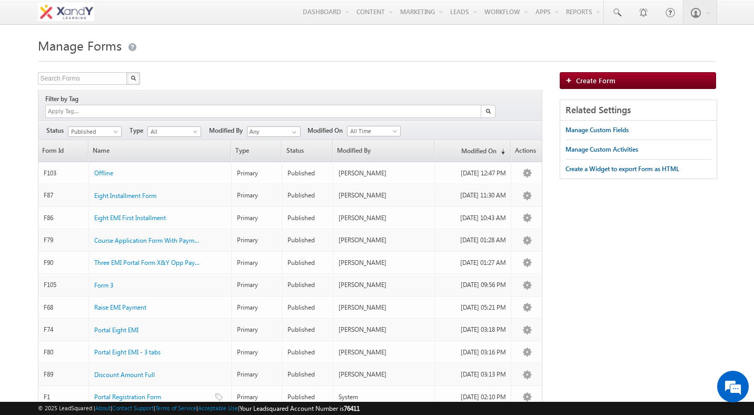
click at [441, 53] on h1 "Manage Forms" at bounding box center [377, 44] width 679 height 21
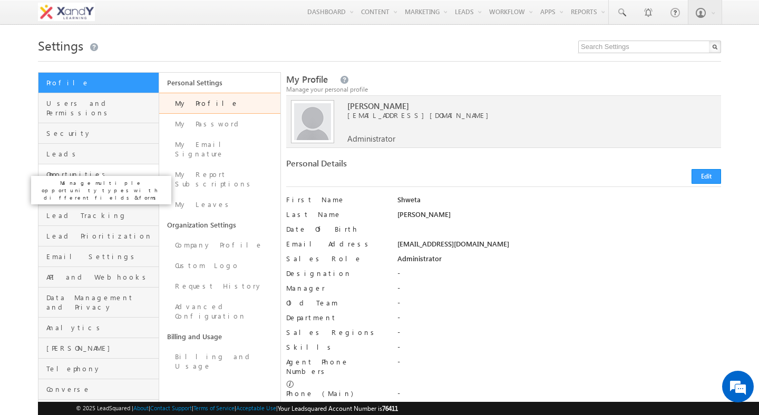
click at [92, 170] on span "Opportunities" at bounding box center [101, 174] width 110 height 9
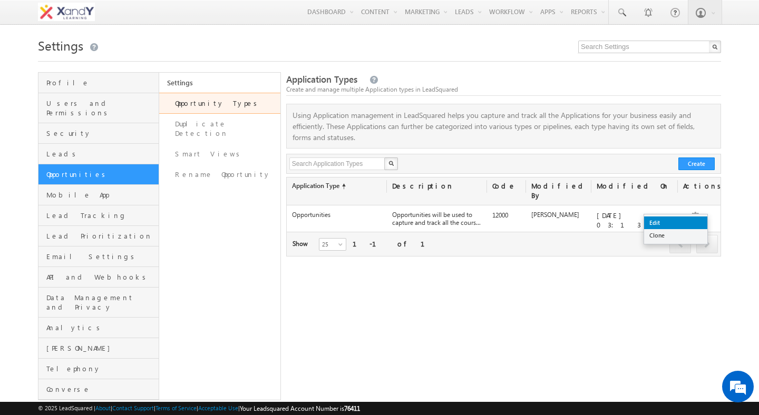
click at [688, 220] on link "Edit" at bounding box center [675, 223] width 63 height 13
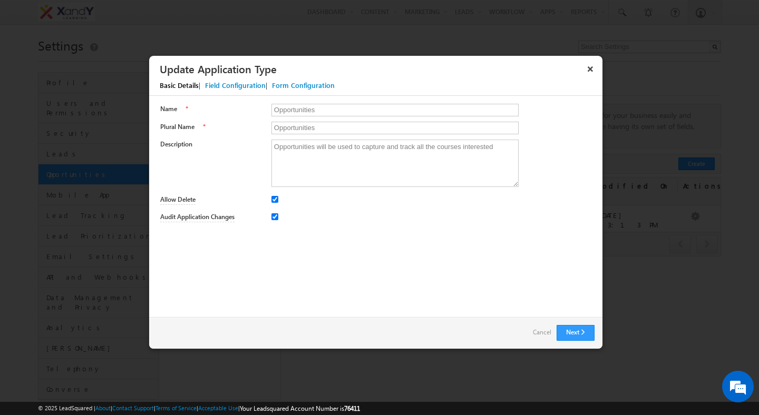
click at [282, 103] on div "Name * Opportunities Plural Name * Opportunities Description Opportunities will…" at bounding box center [375, 165] width 453 height 139
click at [321, 109] on input "Opportunities" at bounding box center [395, 110] width 248 height 13
click at [312, 113] on input "Applications" at bounding box center [395, 110] width 248 height 13
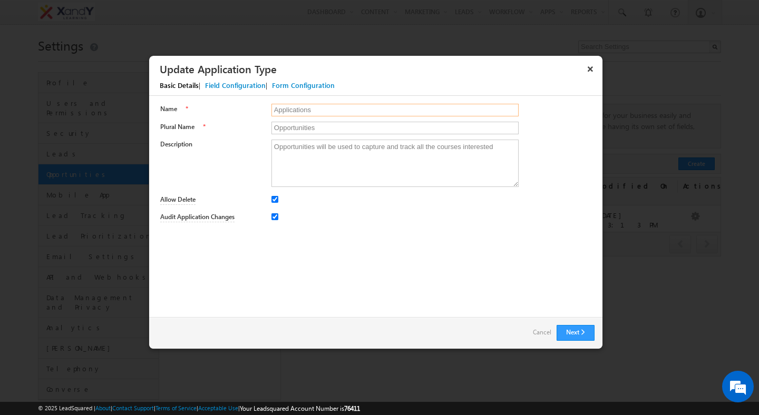
click at [312, 113] on input "Applications" at bounding box center [395, 110] width 248 height 13
type input "Applications"
click at [309, 130] on input "Opportunities" at bounding box center [395, 128] width 248 height 13
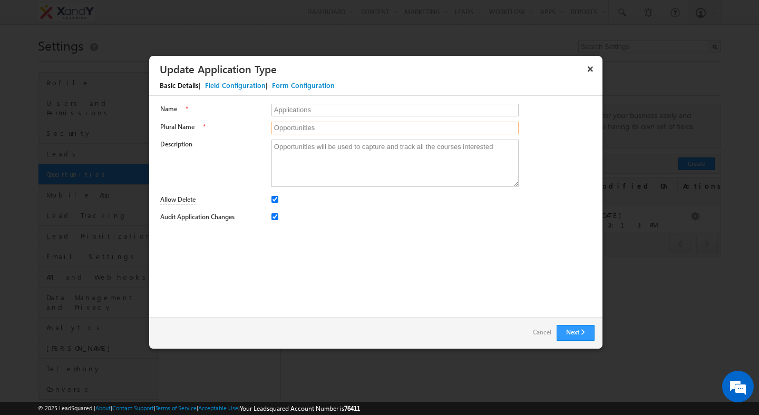
paste input "Application"
type input "Applications"
click at [584, 336] on button "Next" at bounding box center [575, 333] width 38 height 16
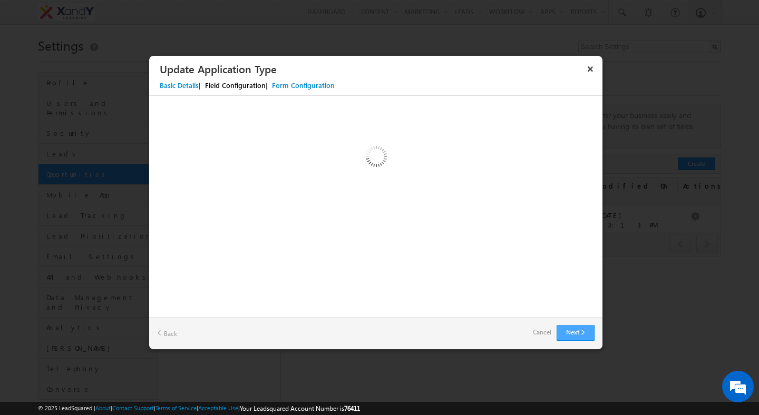
click at [580, 334] on button "Next" at bounding box center [575, 333] width 38 height 16
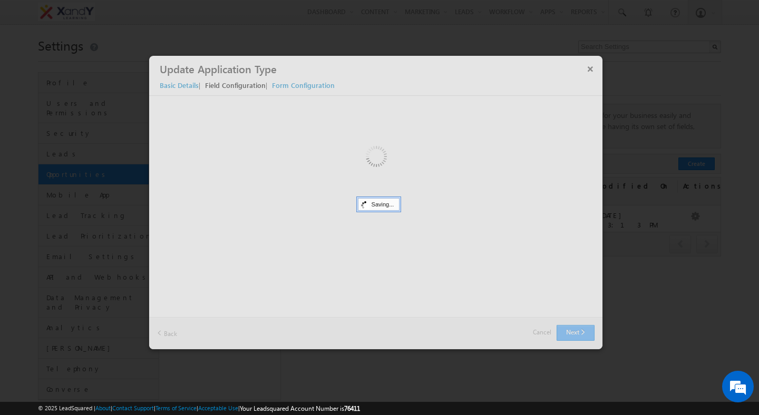
click at [580, 334] on div at bounding box center [375, 202] width 453 height 293
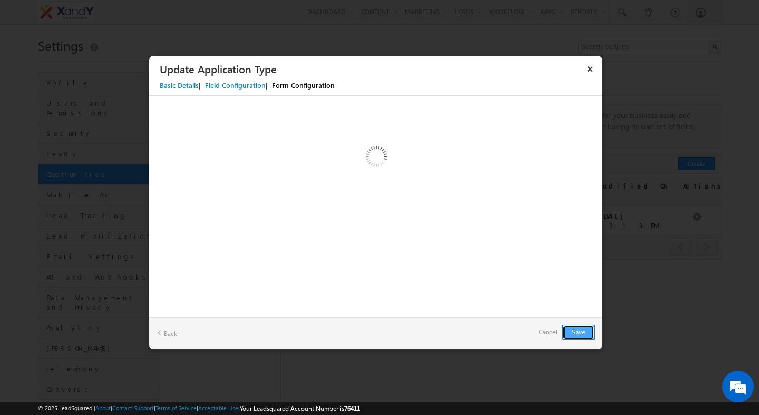
click at [576, 327] on button "Save" at bounding box center [578, 332] width 32 height 15
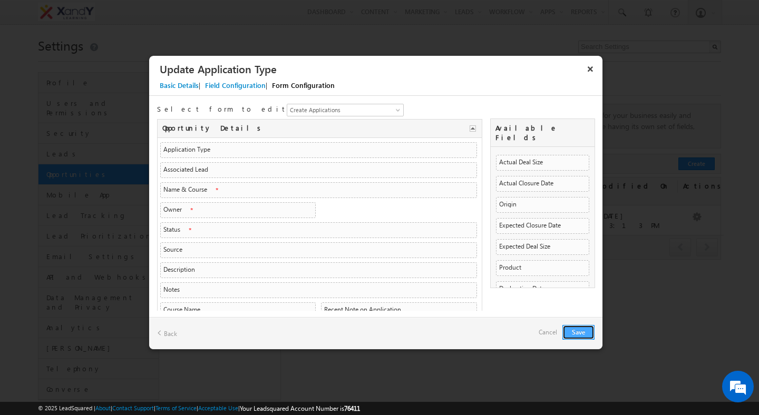
click at [572, 334] on button "Save" at bounding box center [578, 332] width 32 height 15
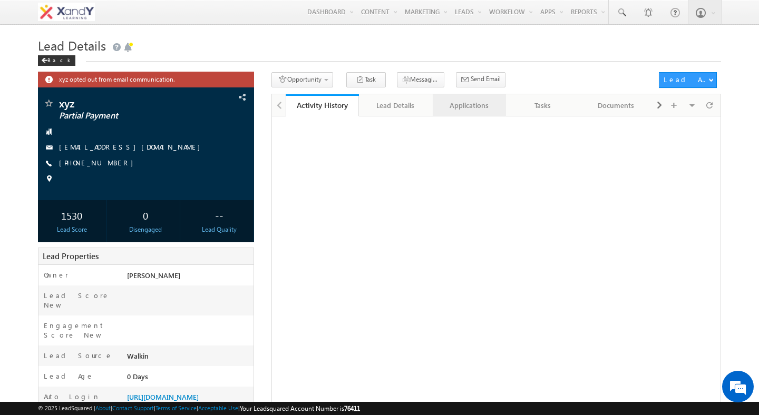
click at [468, 113] on link "Applications" at bounding box center [470, 105] width 74 height 22
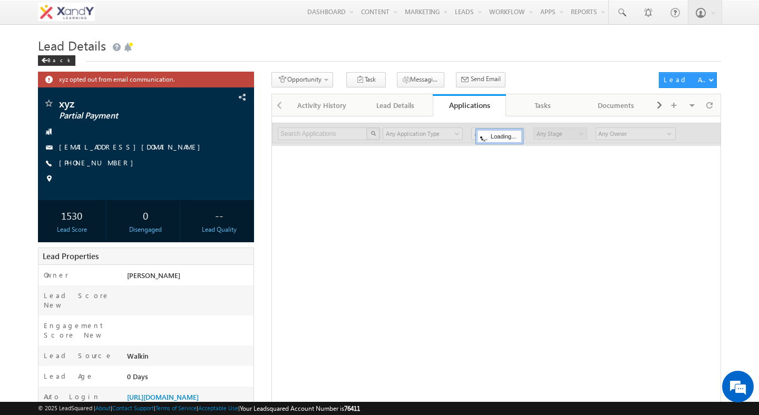
click at [516, 77] on div "Opportunity 1. Lead Follow Up Create Application Task Messaging - WhatsApp Send…" at bounding box center [462, 81] width 382 height 19
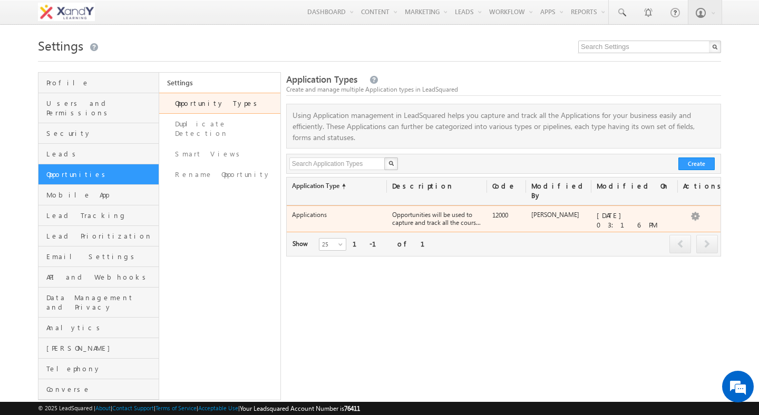
click at [304, 211] on label "Applications" at bounding box center [309, 215] width 35 height 8
copy label "Applications"
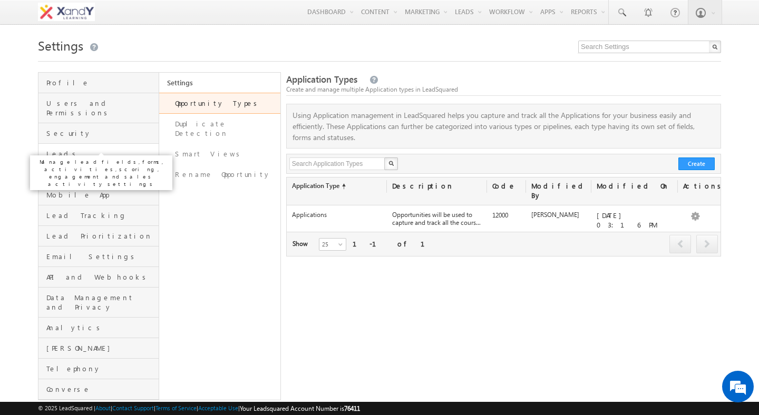
click at [69, 149] on span "Leads" at bounding box center [101, 153] width 110 height 9
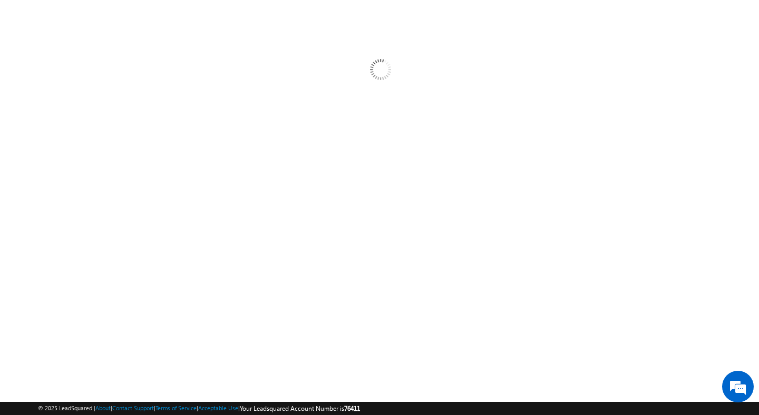
scroll to position [110, 0]
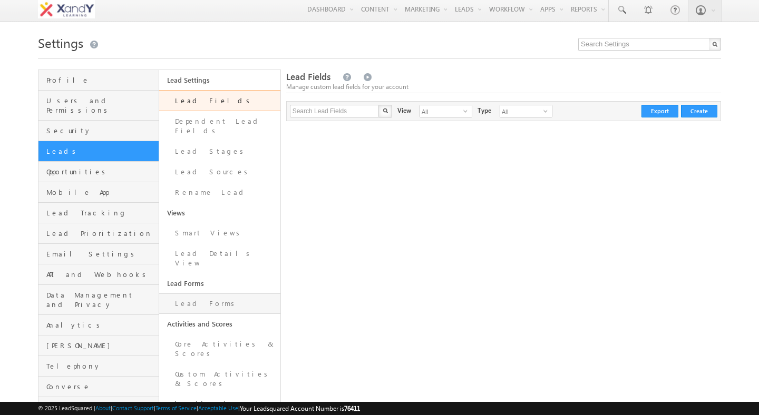
scroll to position [3, 0]
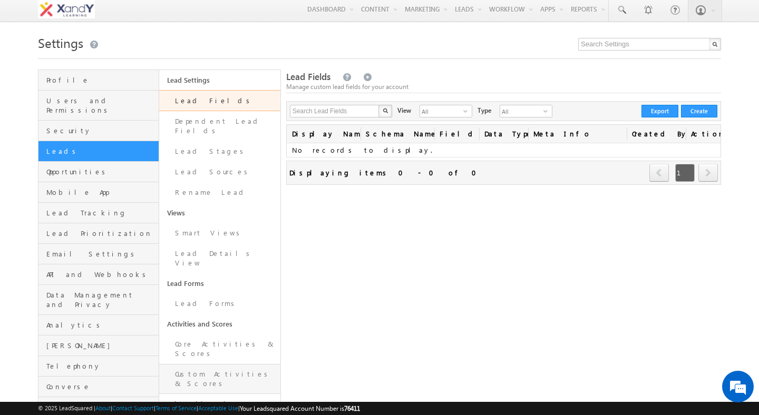
click at [197, 364] on link "Custom Activities & Scores" at bounding box center [219, 379] width 121 height 30
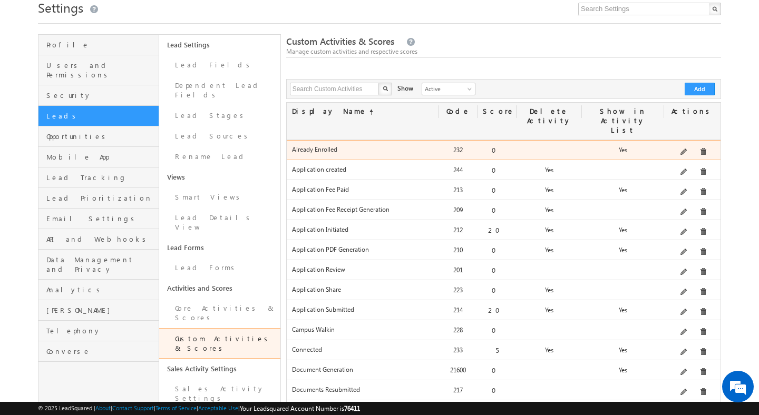
click at [310, 145] on label "Already Enrolled" at bounding box center [362, 149] width 141 height 8
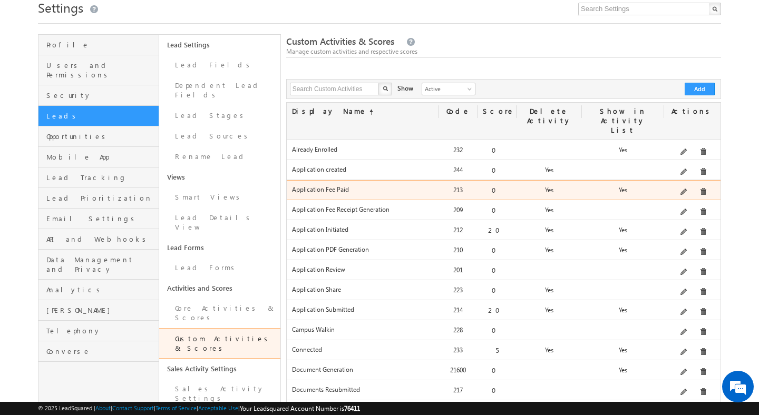
click at [317, 185] on div "Application Fee Paid" at bounding box center [363, 192] width 152 height 15
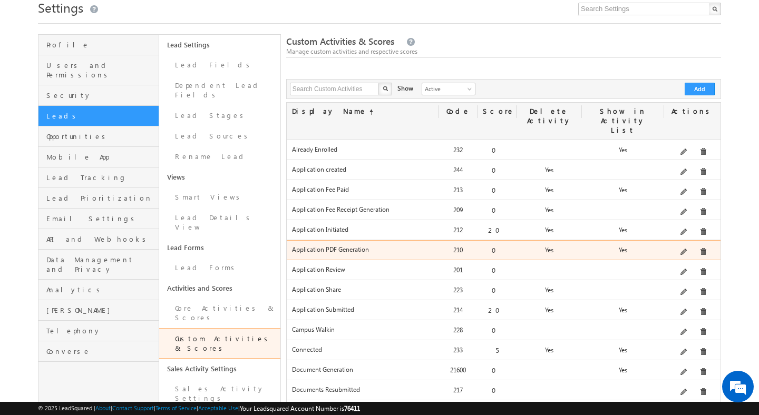
click at [316, 246] on label "Application PDF Generation" at bounding box center [362, 250] width 141 height 8
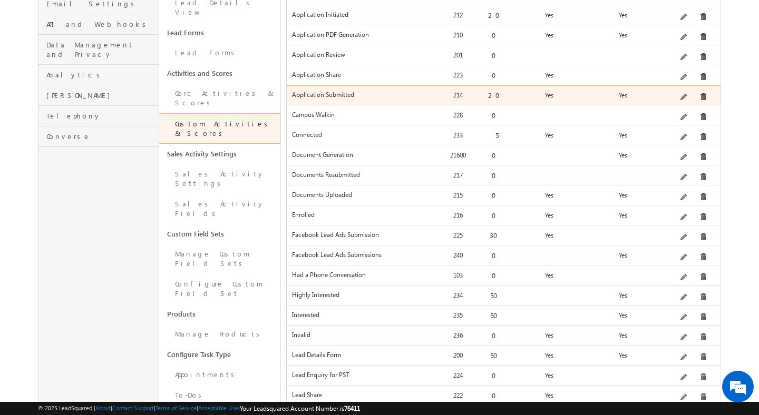
scroll to position [261, 0]
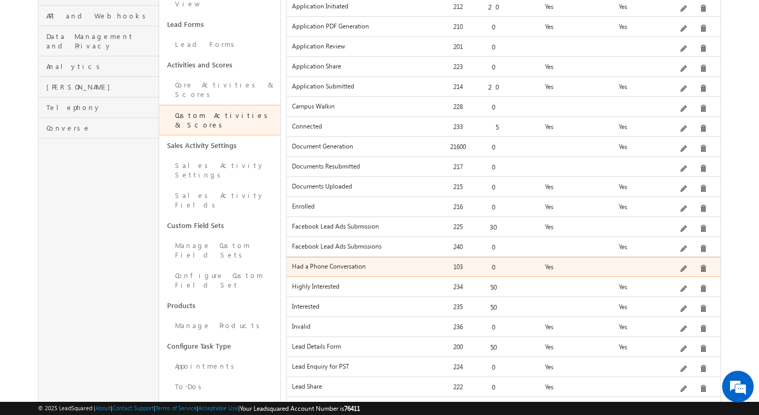
click at [317, 262] on label "Had a Phone Conversation" at bounding box center [362, 266] width 141 height 8
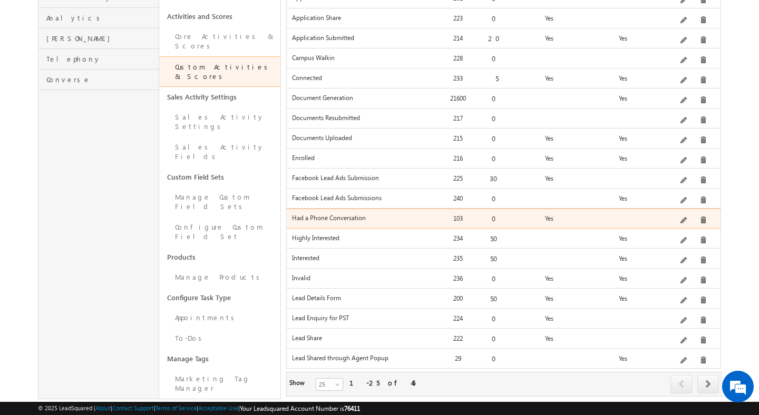
scroll to position [316, 0]
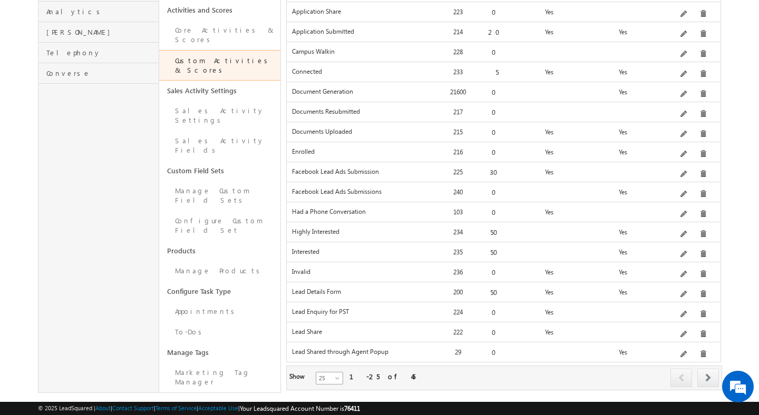
click at [334, 376] on span at bounding box center [338, 380] width 8 height 8
click at [329, 387] on link "50" at bounding box center [322, 383] width 27 height 9
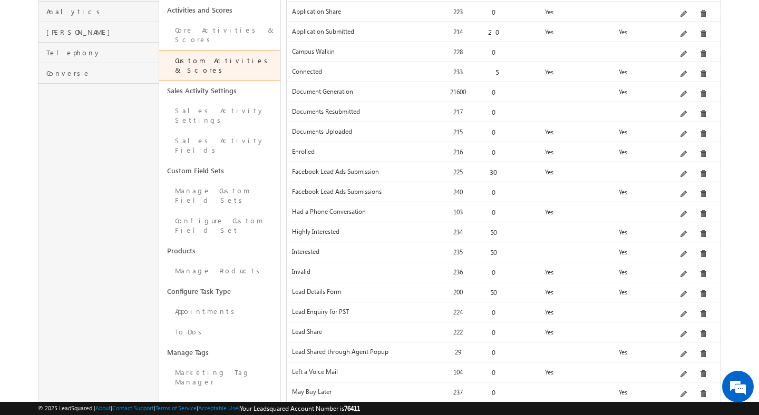
click at [336, 348] on label "Lead Shared through Agent Popup" at bounding box center [362, 352] width 141 height 8
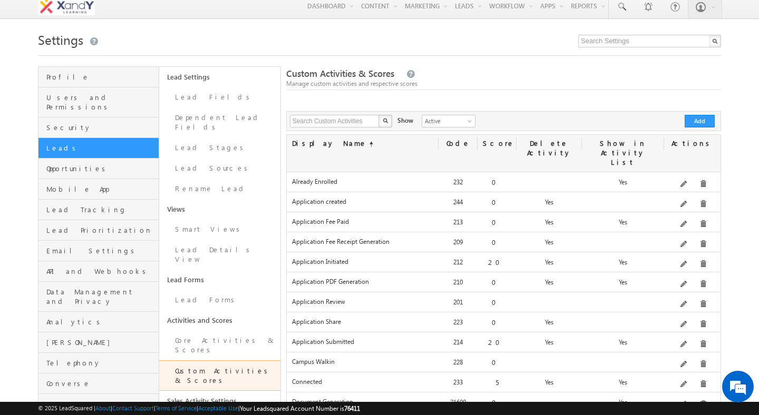
scroll to position [11, 0]
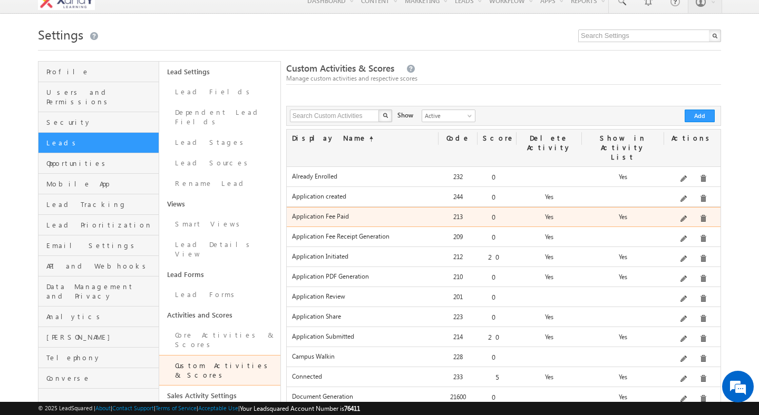
click at [324, 212] on label "Application Fee Paid" at bounding box center [362, 216] width 141 height 8
click at [324, 212] on div "Application Fee Paid" at bounding box center [363, 219] width 152 height 15
click at [454, 212] on div "213" at bounding box center [457, 219] width 39 height 15
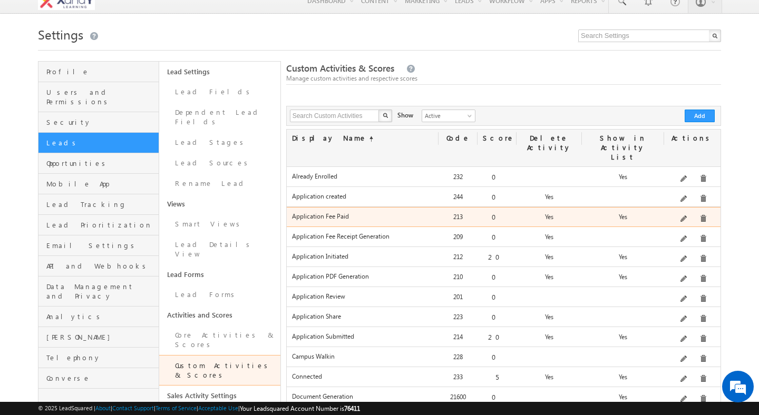
copy div "213"
click at [333, 212] on label "Application Fee Paid" at bounding box center [362, 216] width 141 height 8
copy div "Application Fee Paid"
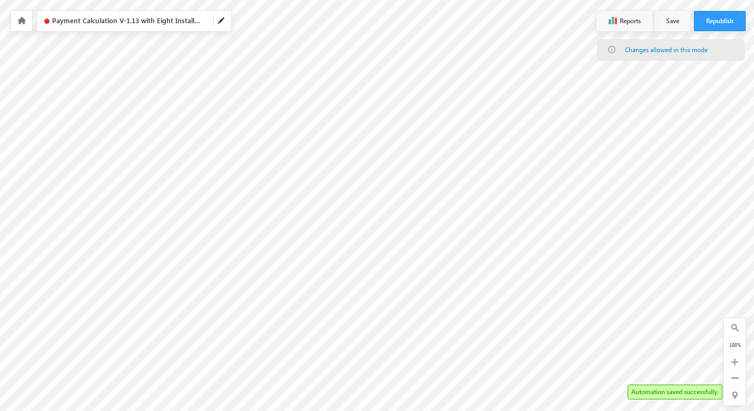
scroll to position [0, 2733]
